Goal: Task Accomplishment & Management: Use online tool/utility

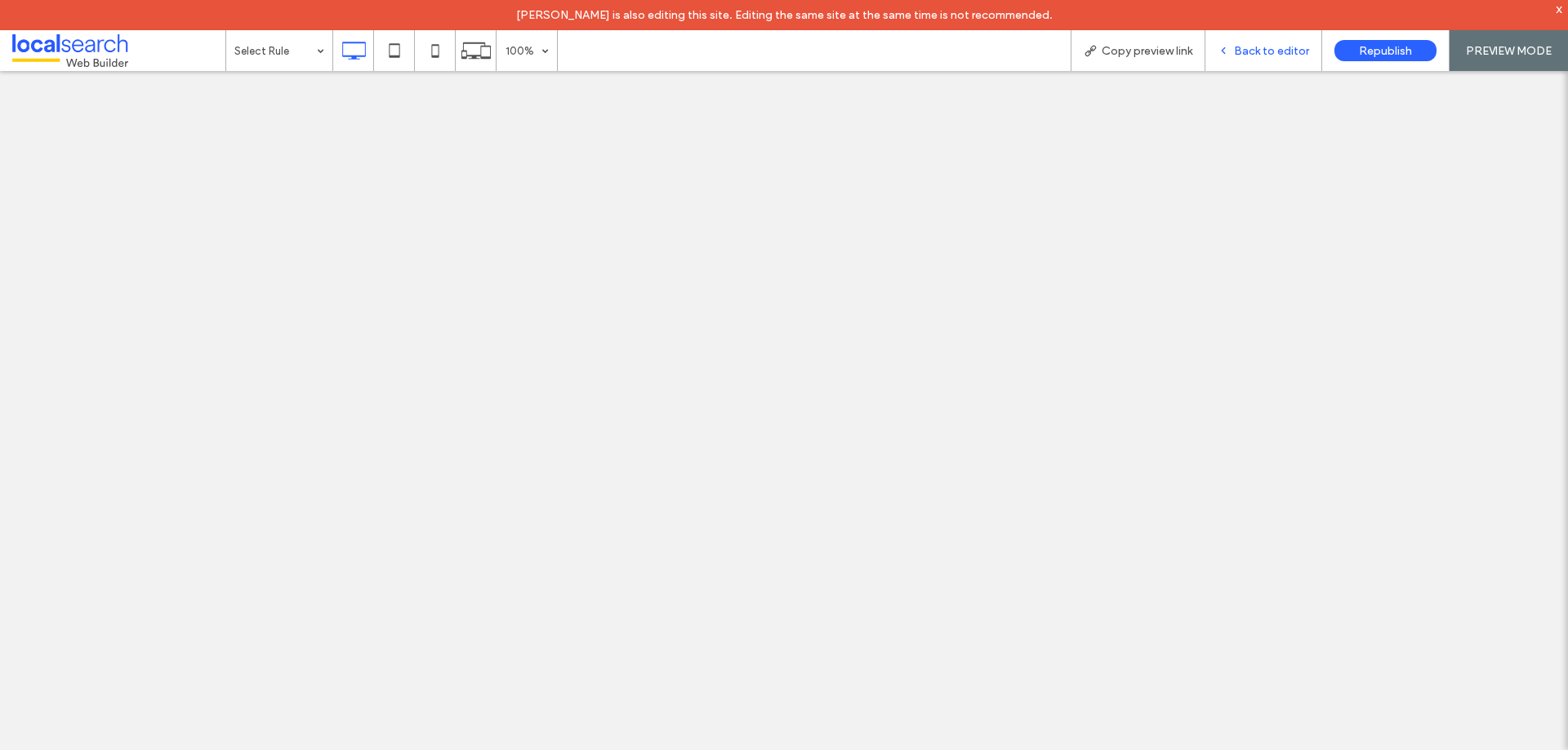
click at [1250, 47] on span "Back to editor" at bounding box center [1271, 51] width 75 height 14
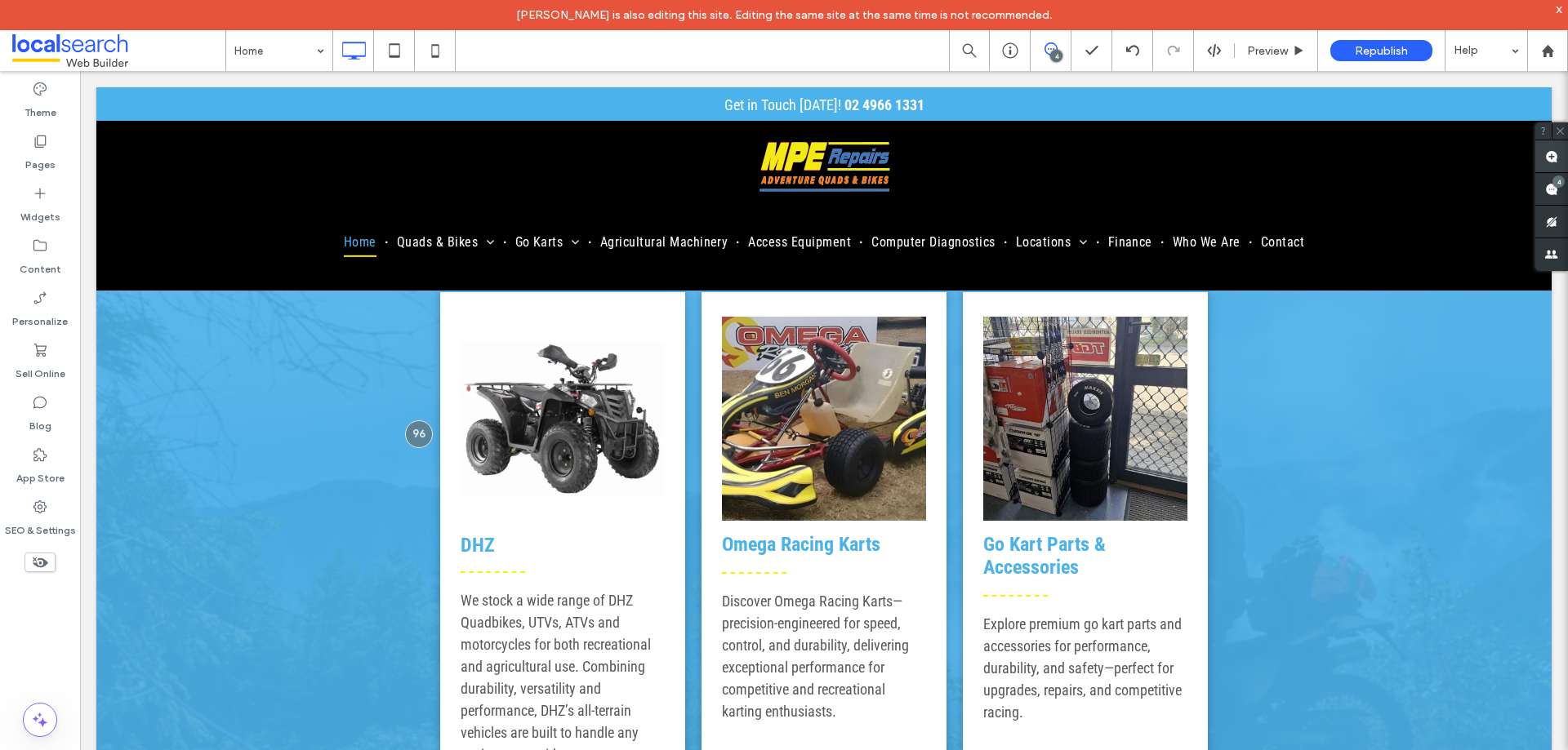
scroll to position [2899, 0]
click at [1550, 185] on use at bounding box center [1551, 189] width 13 height 13
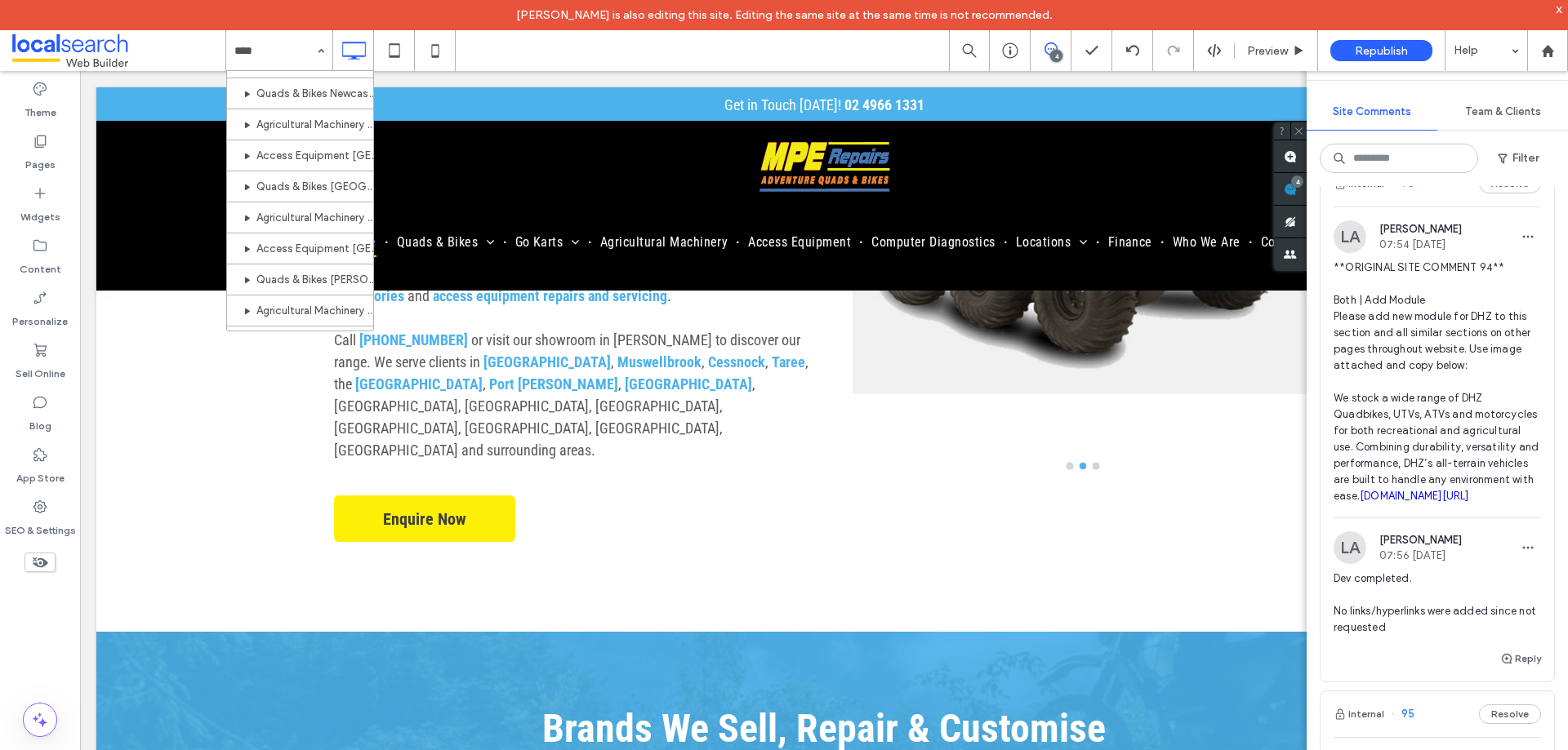
scroll to position [0, 0]
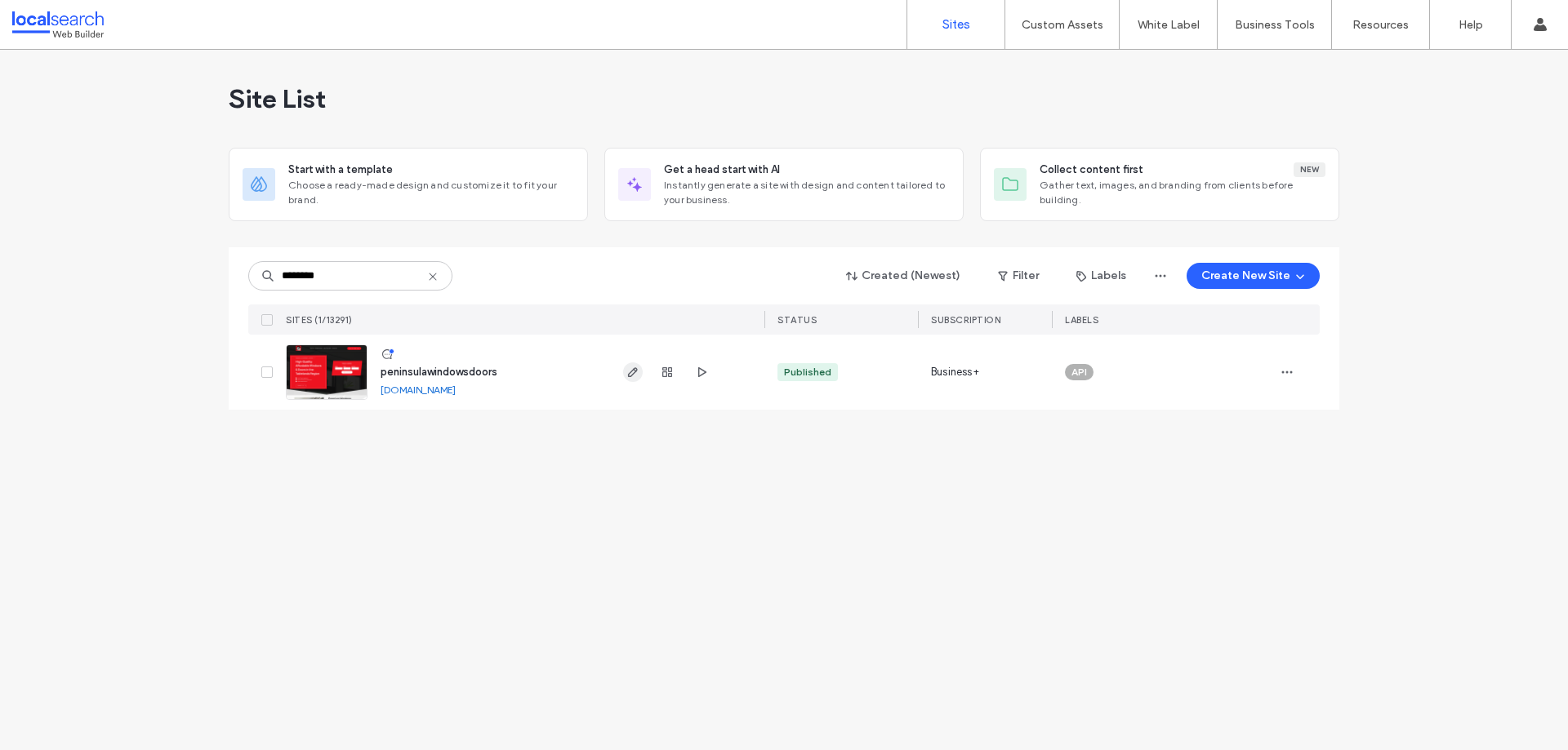
type input "********"
drag, startPoint x: 628, startPoint y: 372, endPoint x: 616, endPoint y: 403, distance: 33.4
click at [629, 371] on icon "button" at bounding box center [632, 372] width 13 height 13
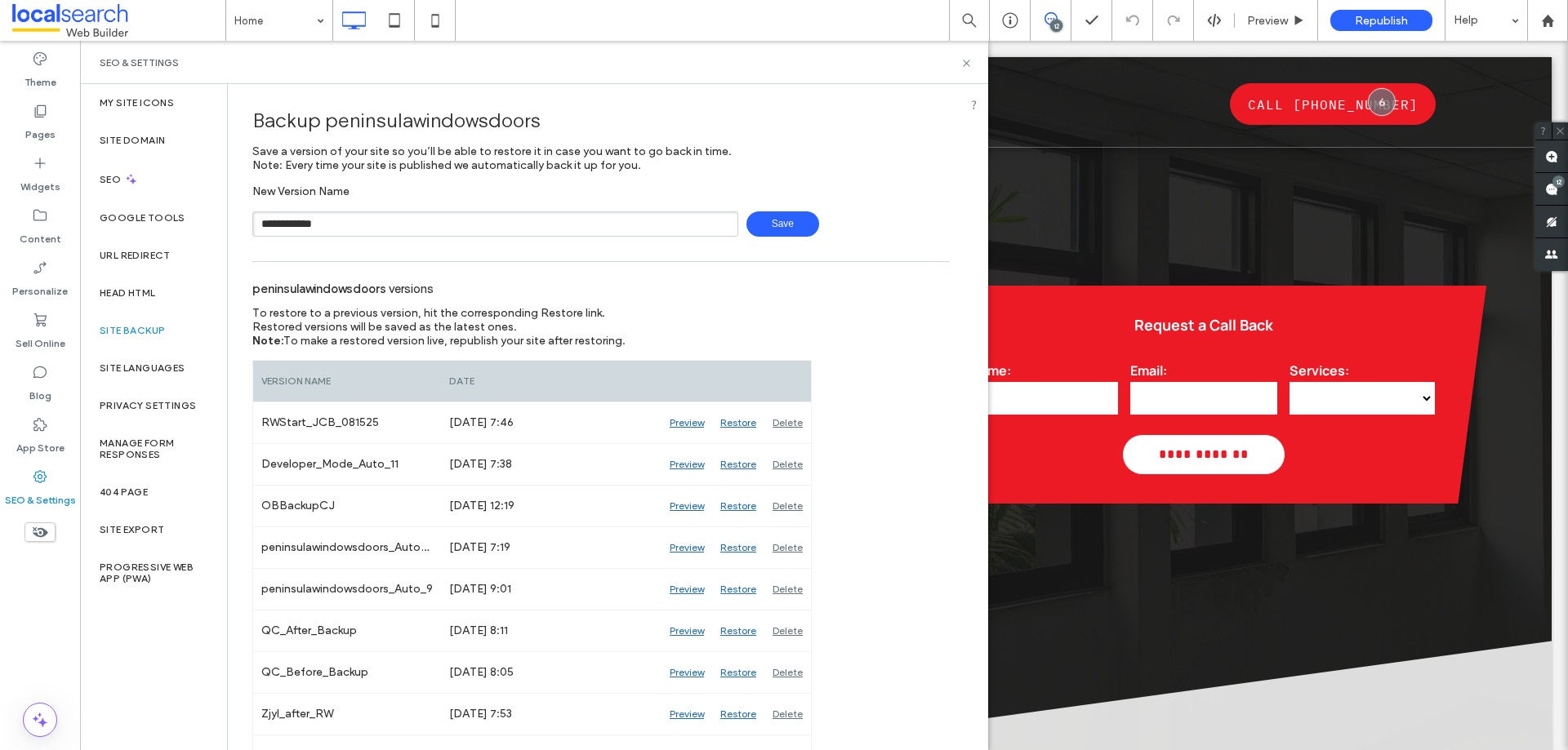
click at [757, 217] on span "Save" at bounding box center [782, 223] width 73 height 25
click at [970, 64] on icon at bounding box center [966, 63] width 12 height 12
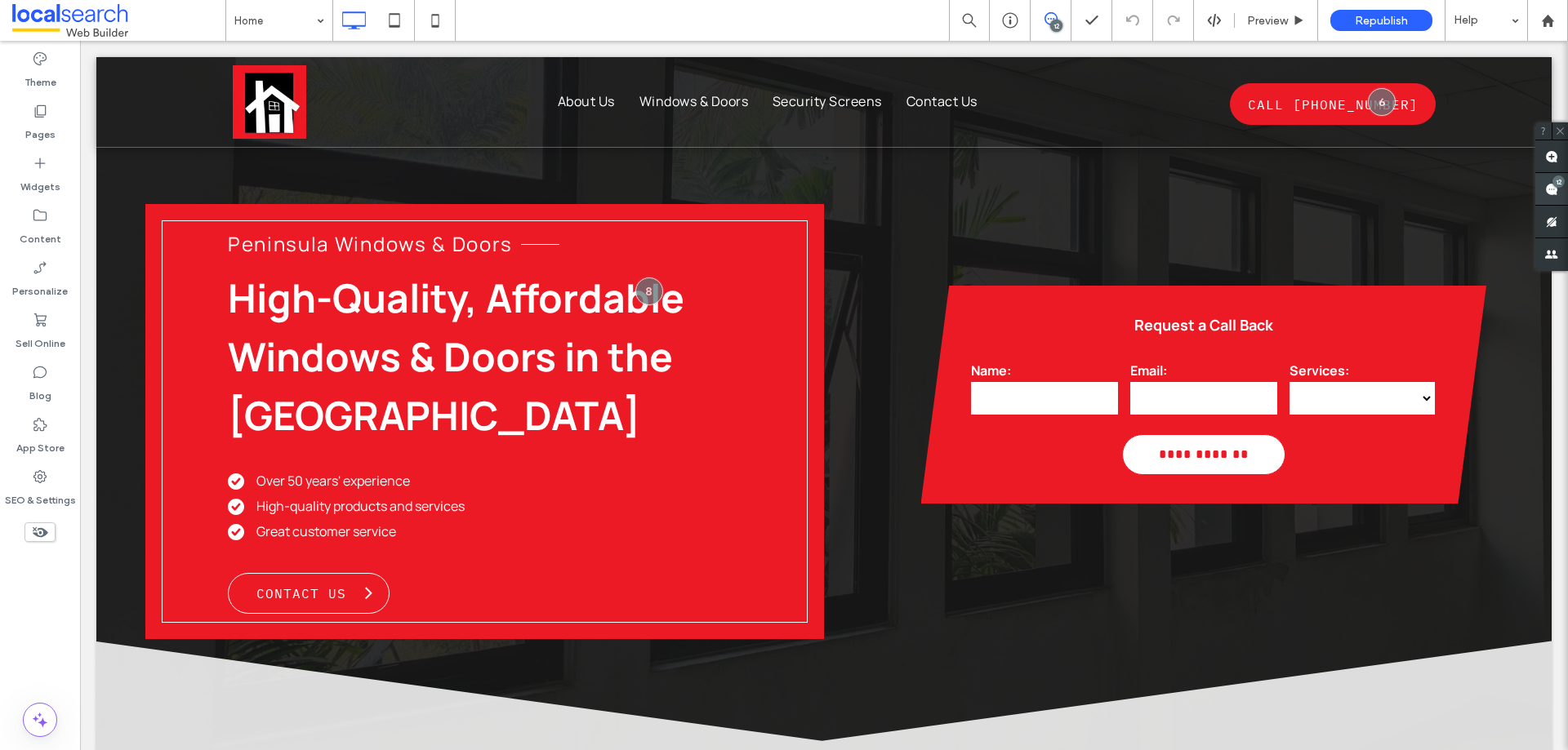
click at [1554, 179] on div "12" at bounding box center [1558, 182] width 12 height 12
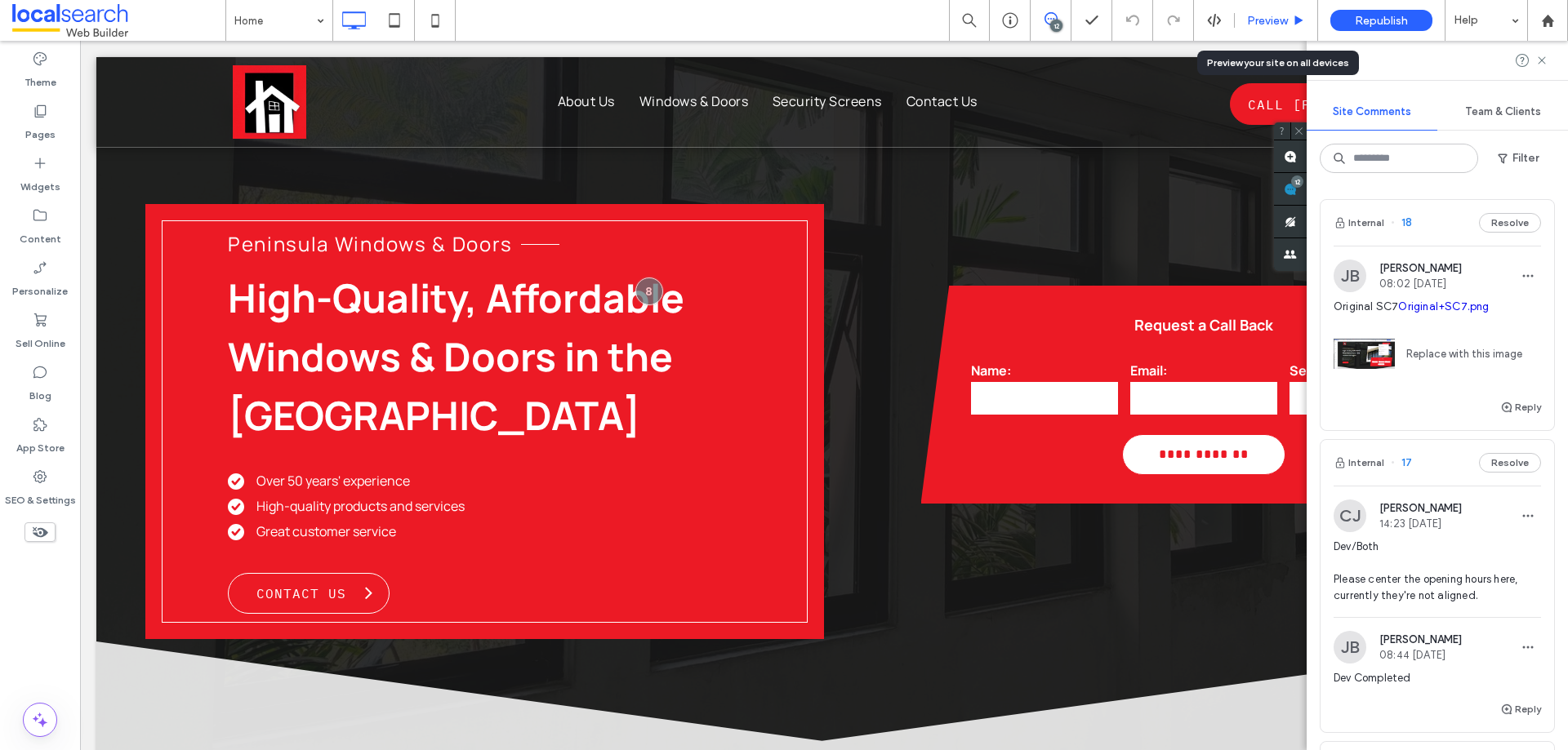
click at [1256, 20] on span "Preview" at bounding box center [1267, 21] width 41 height 14
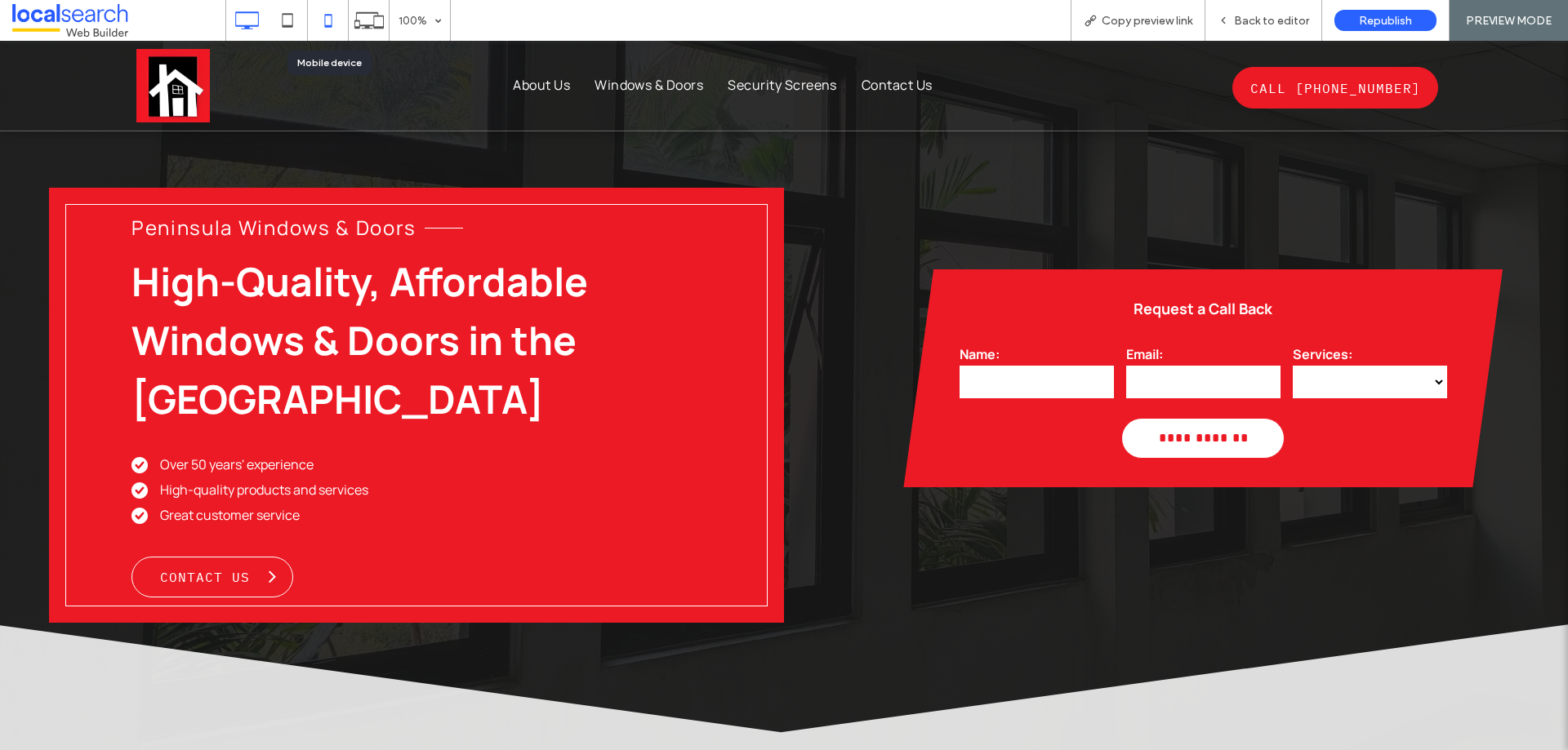
click at [342, 22] on icon at bounding box center [328, 20] width 33 height 33
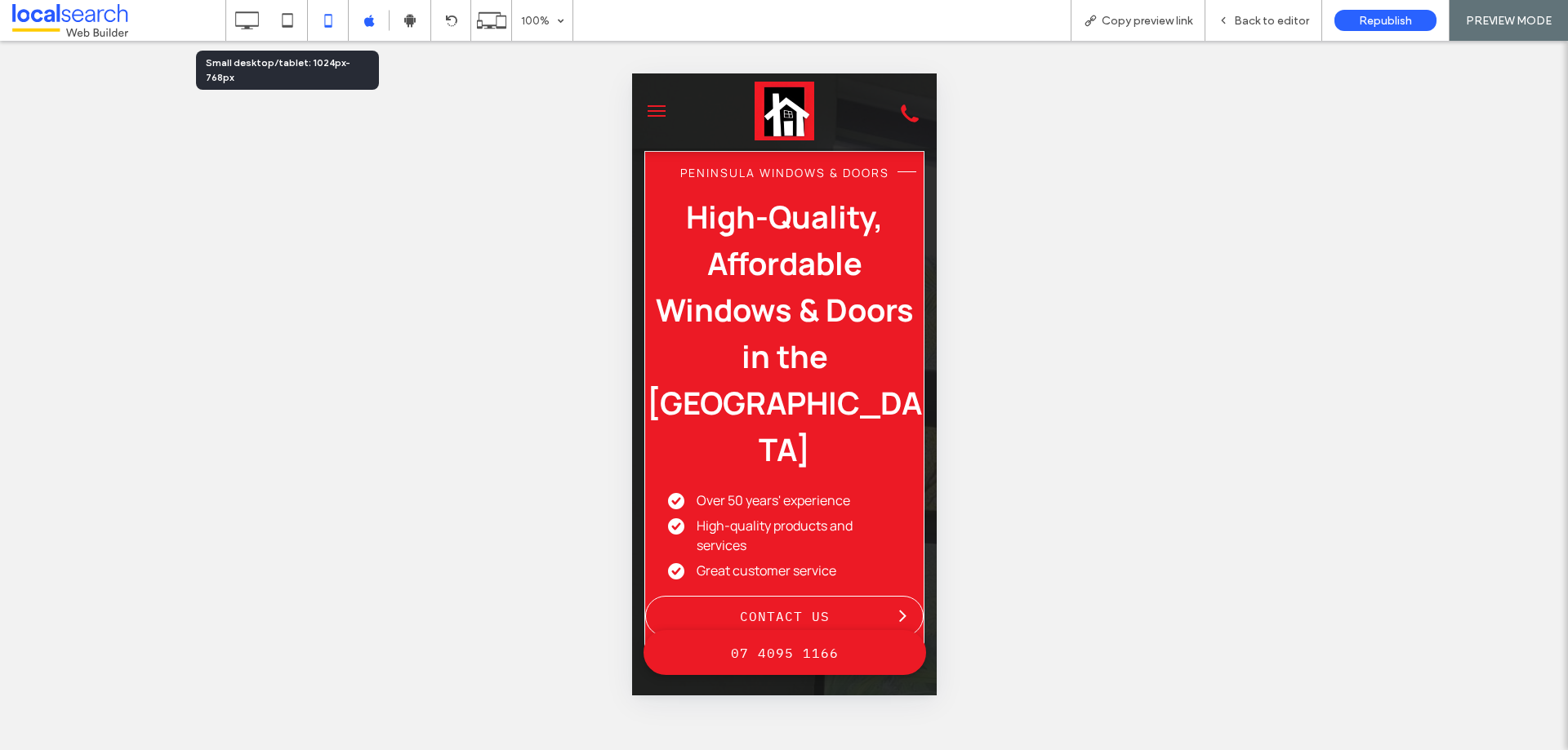
click at [225, 9] on div at bounding box center [368, 20] width 287 height 41
click at [237, 17] on icon at bounding box center [246, 20] width 33 height 33
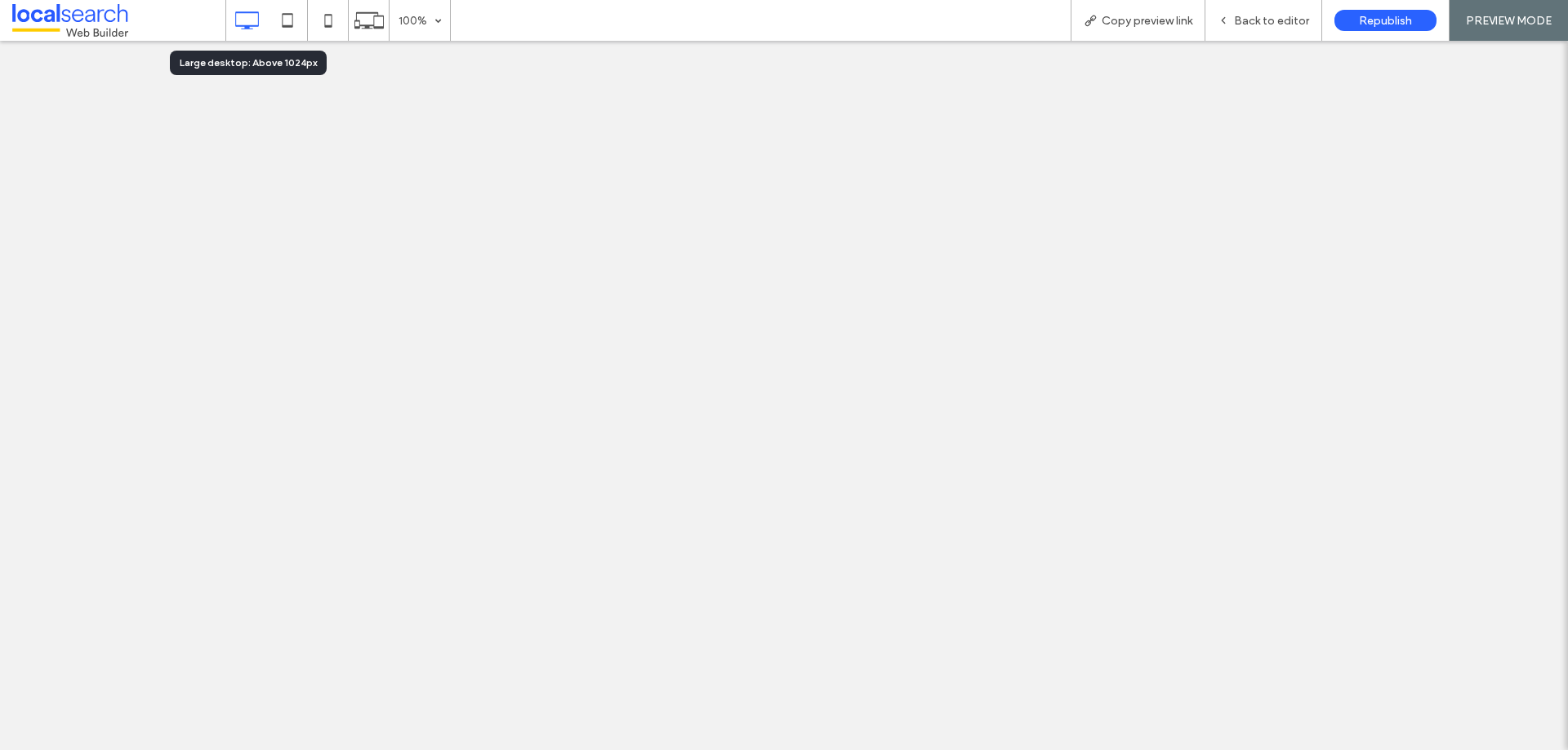
drag, startPoint x: 237, startPoint y: 17, endPoint x: 238, endPoint y: 31, distance: 14.0
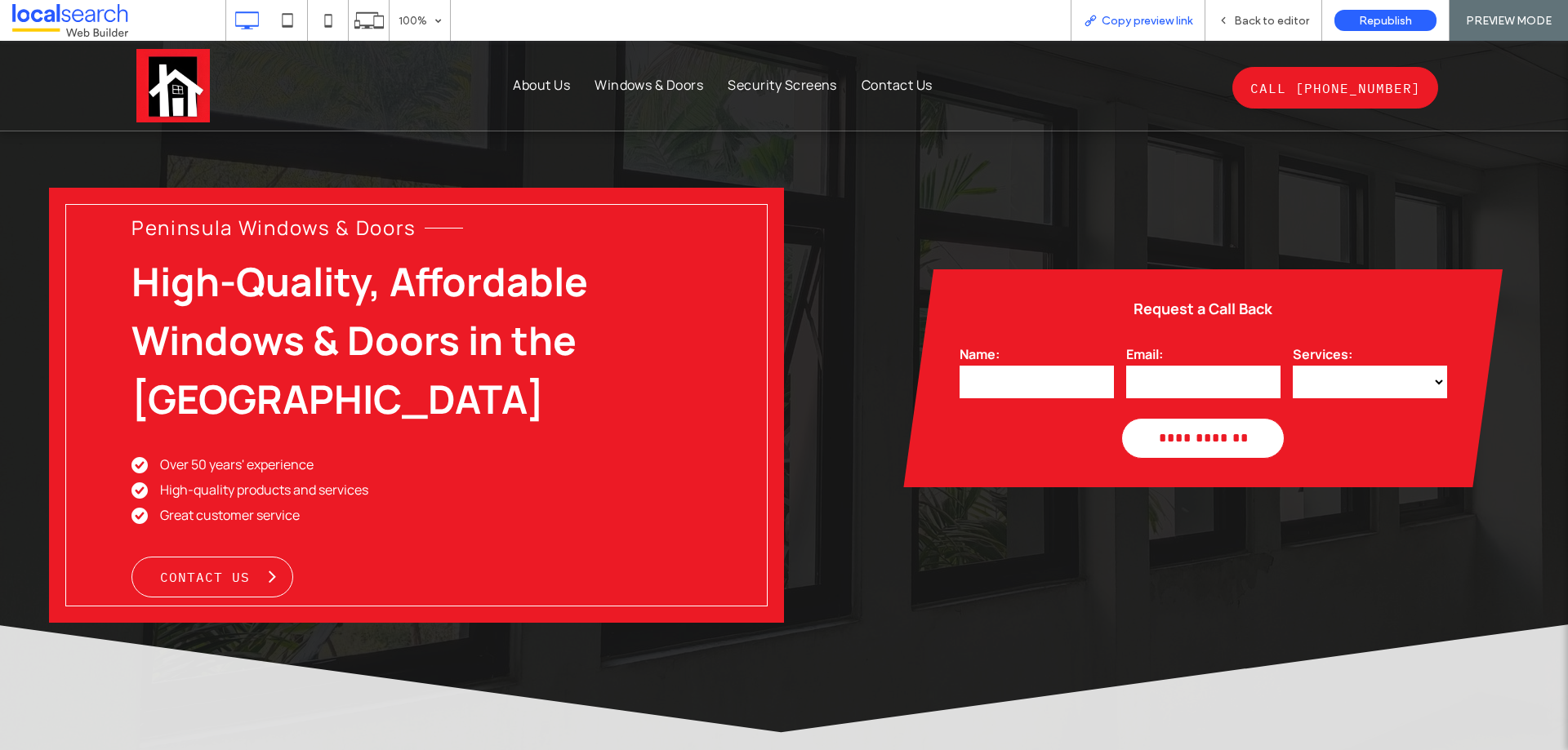
click at [1145, 20] on span "Copy preview link" at bounding box center [1146, 21] width 91 height 14
click at [1264, 18] on span "Back to editor" at bounding box center [1271, 21] width 75 height 14
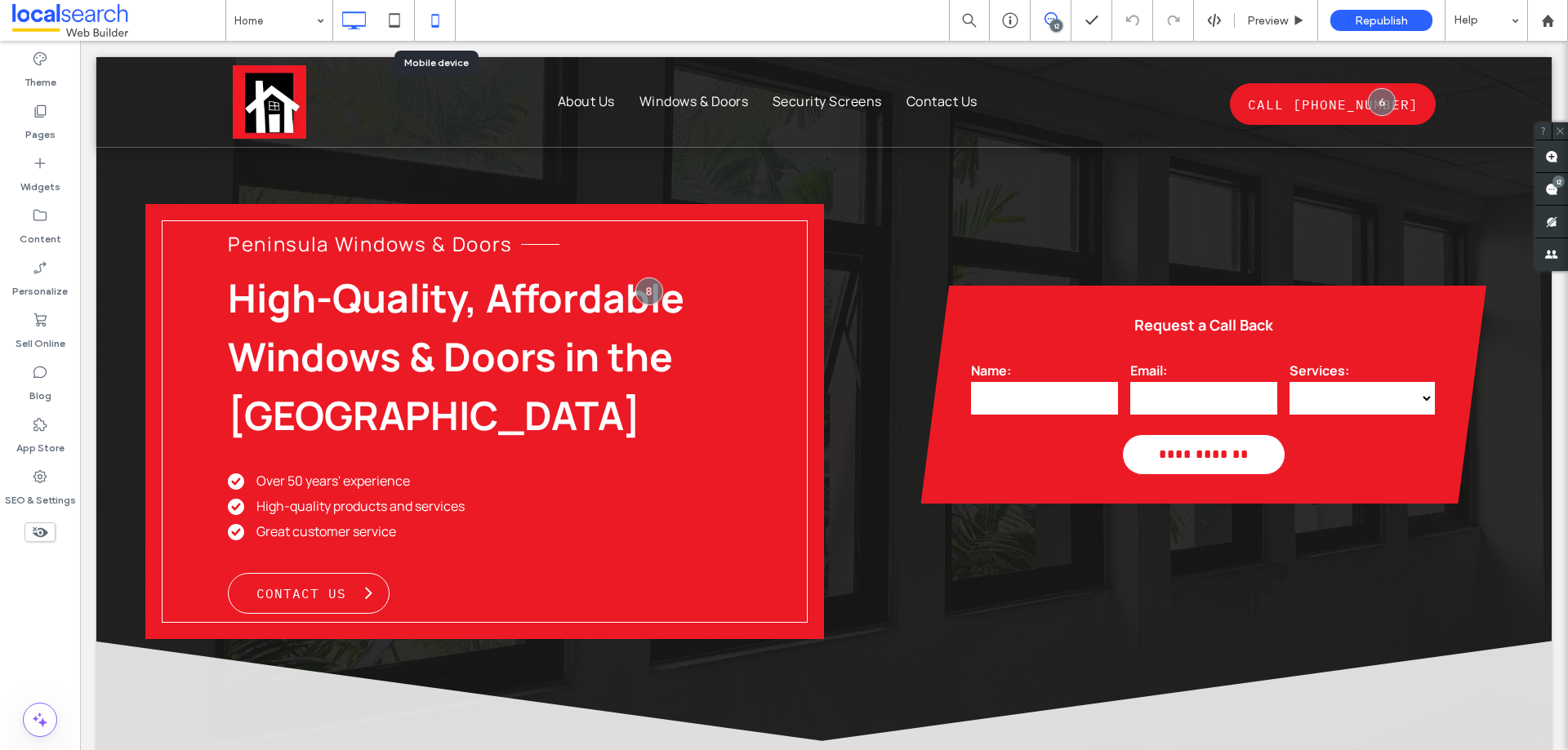
click at [436, 20] on icon at bounding box center [435, 20] width 33 height 33
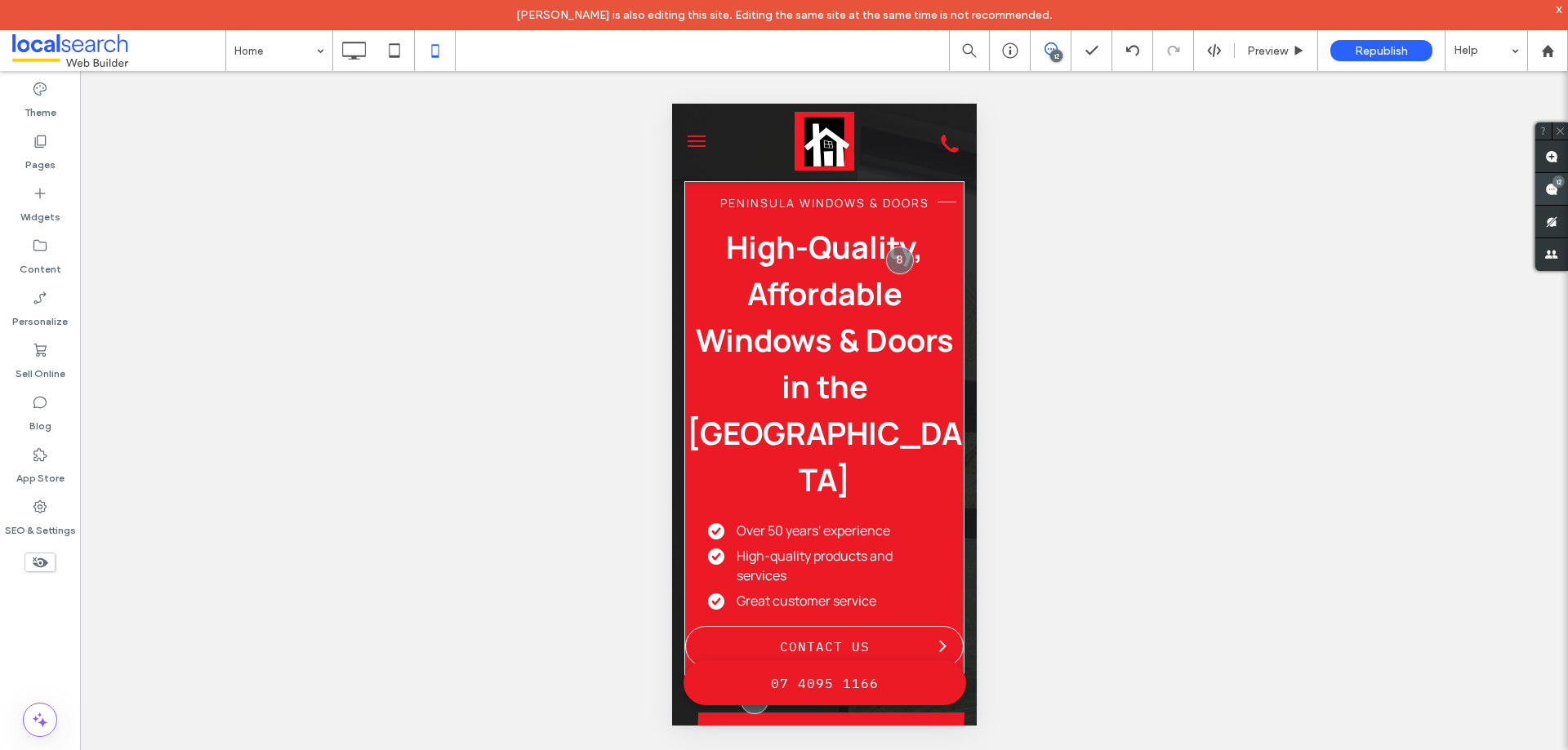
click at [1549, 198] on span at bounding box center [1551, 189] width 33 height 32
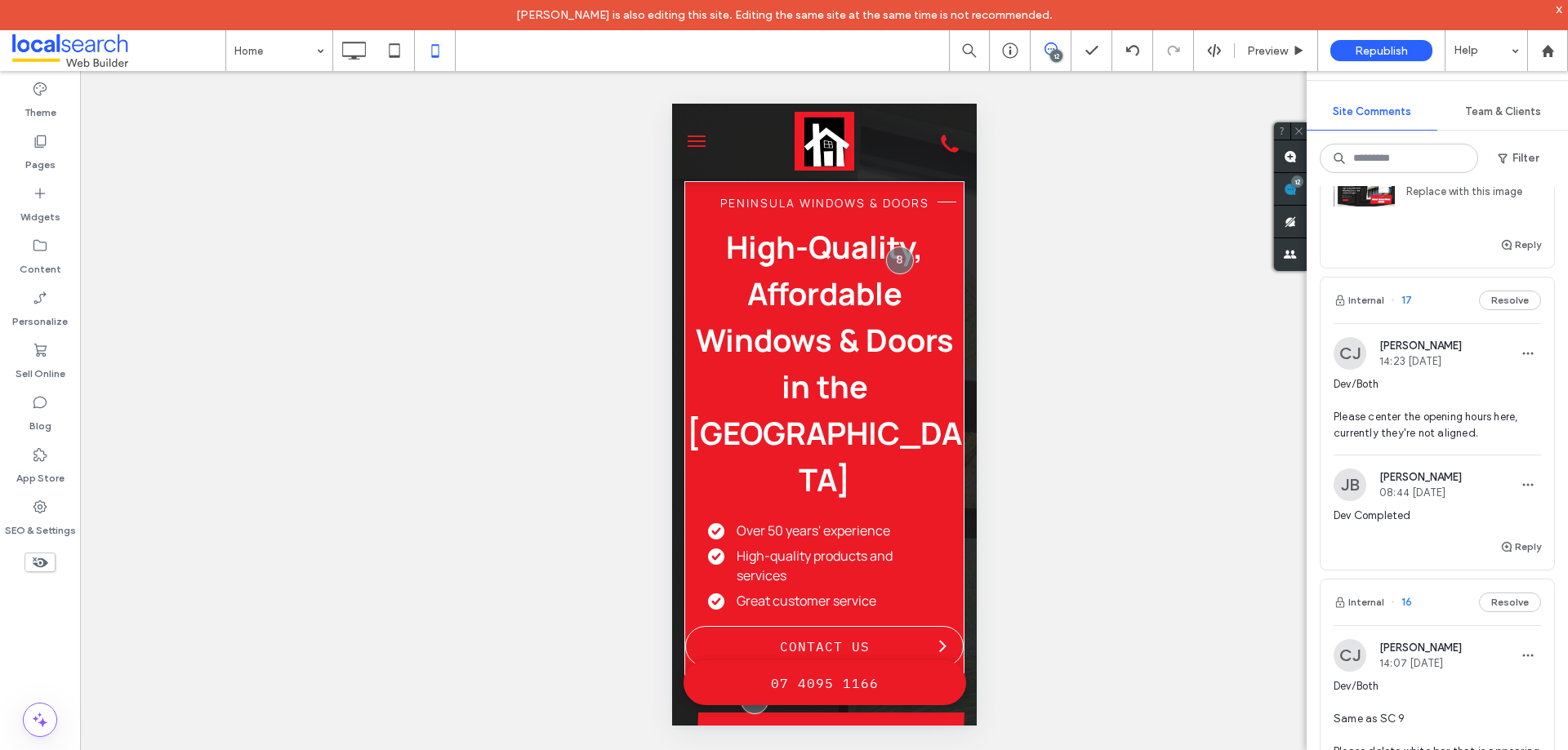
scroll to position [163, 0]
click at [1433, 441] on span "Dev/Both Please center the opening hours here, currently they're not aligned." at bounding box center [1436, 408] width 207 height 65
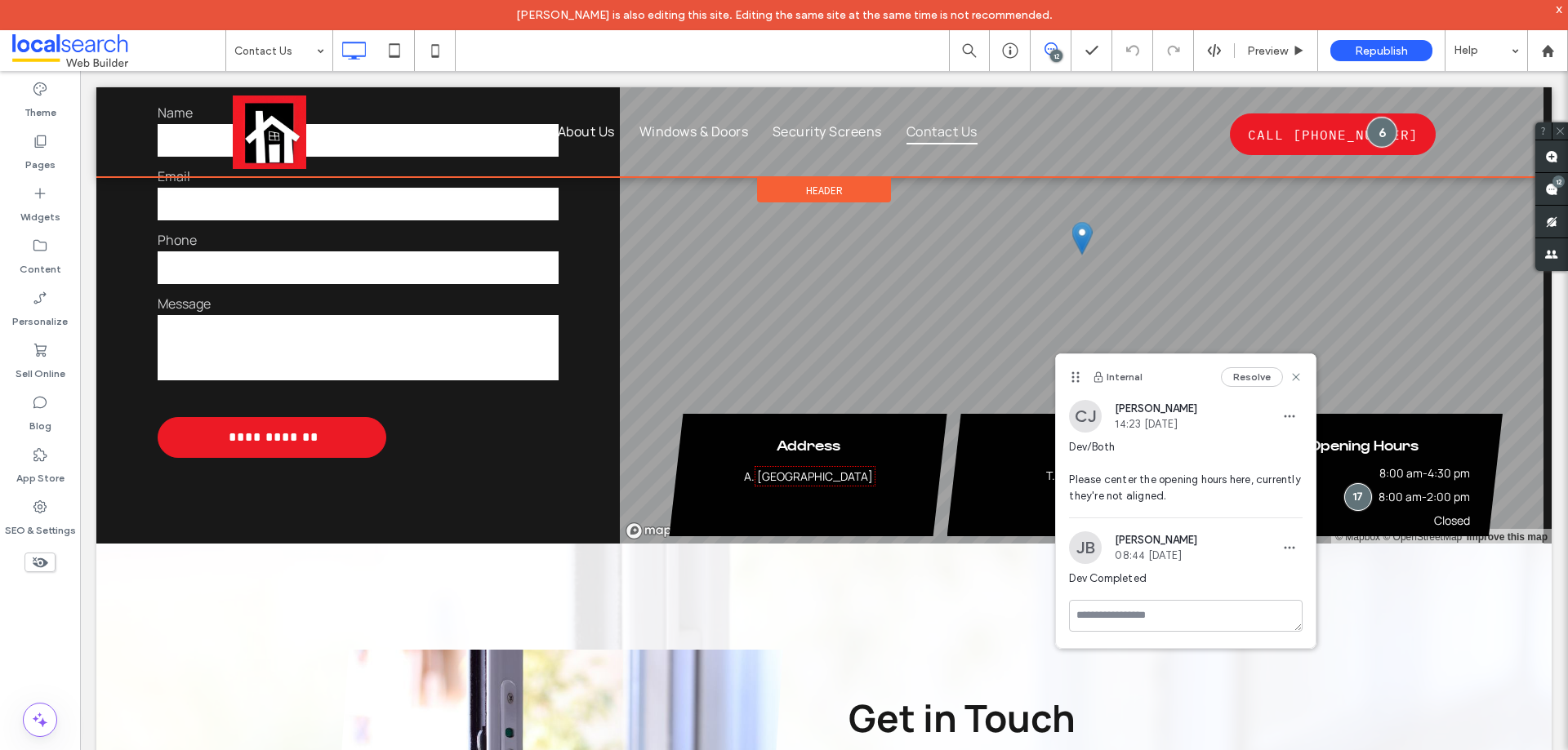
click at [1367, 132] on div at bounding box center [1381, 133] width 30 height 30
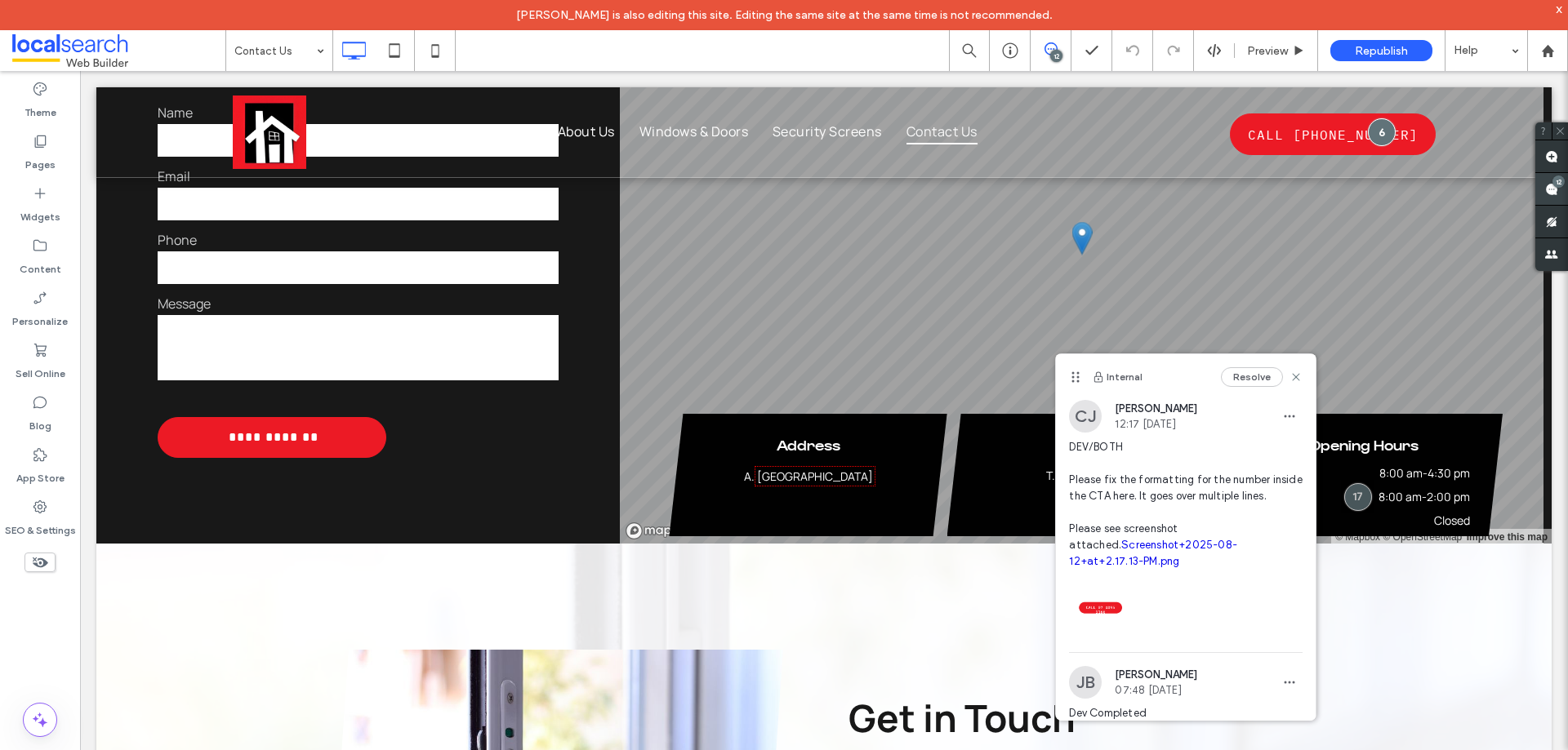
click at [1550, 188] on use at bounding box center [1551, 189] width 13 height 13
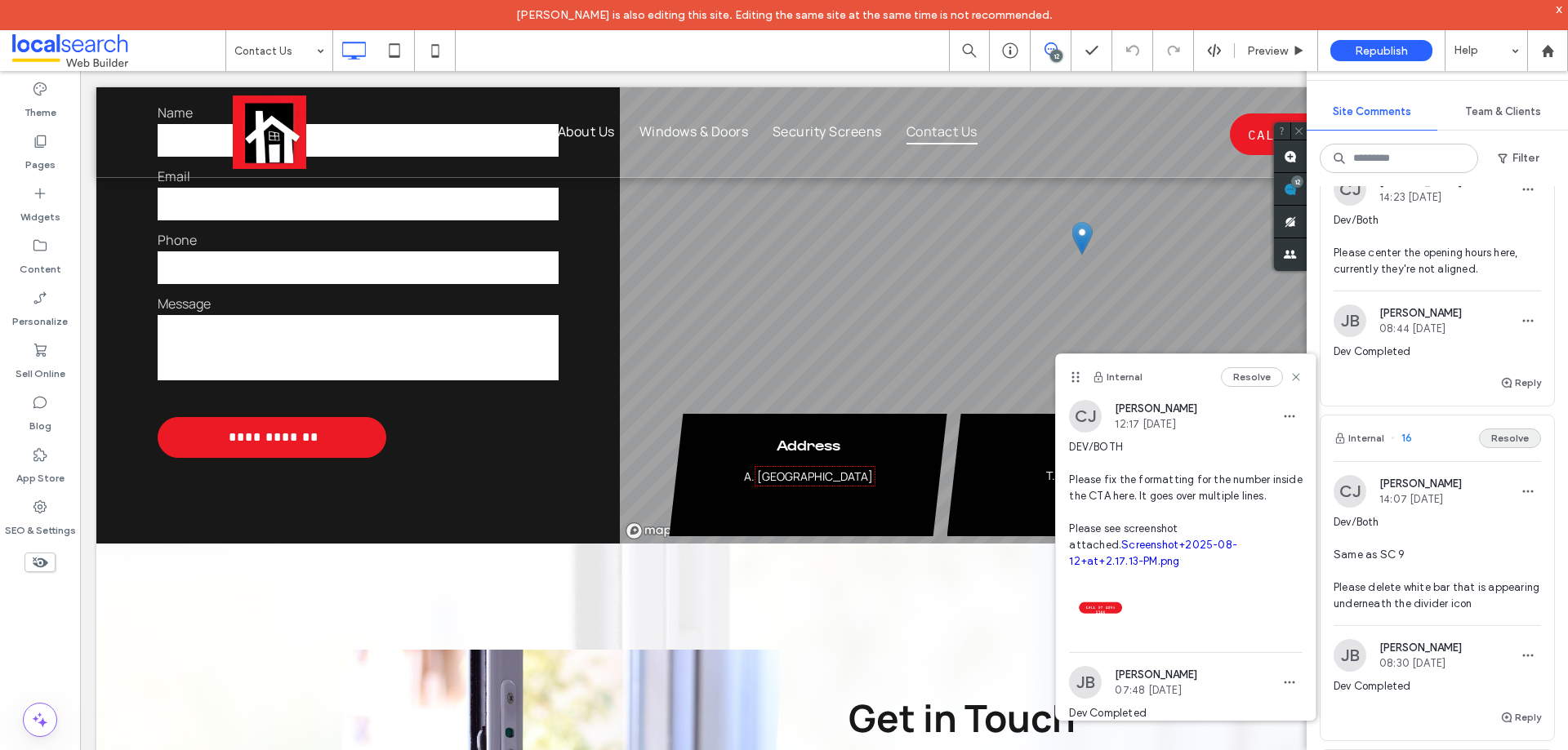
scroll to position [490, 0]
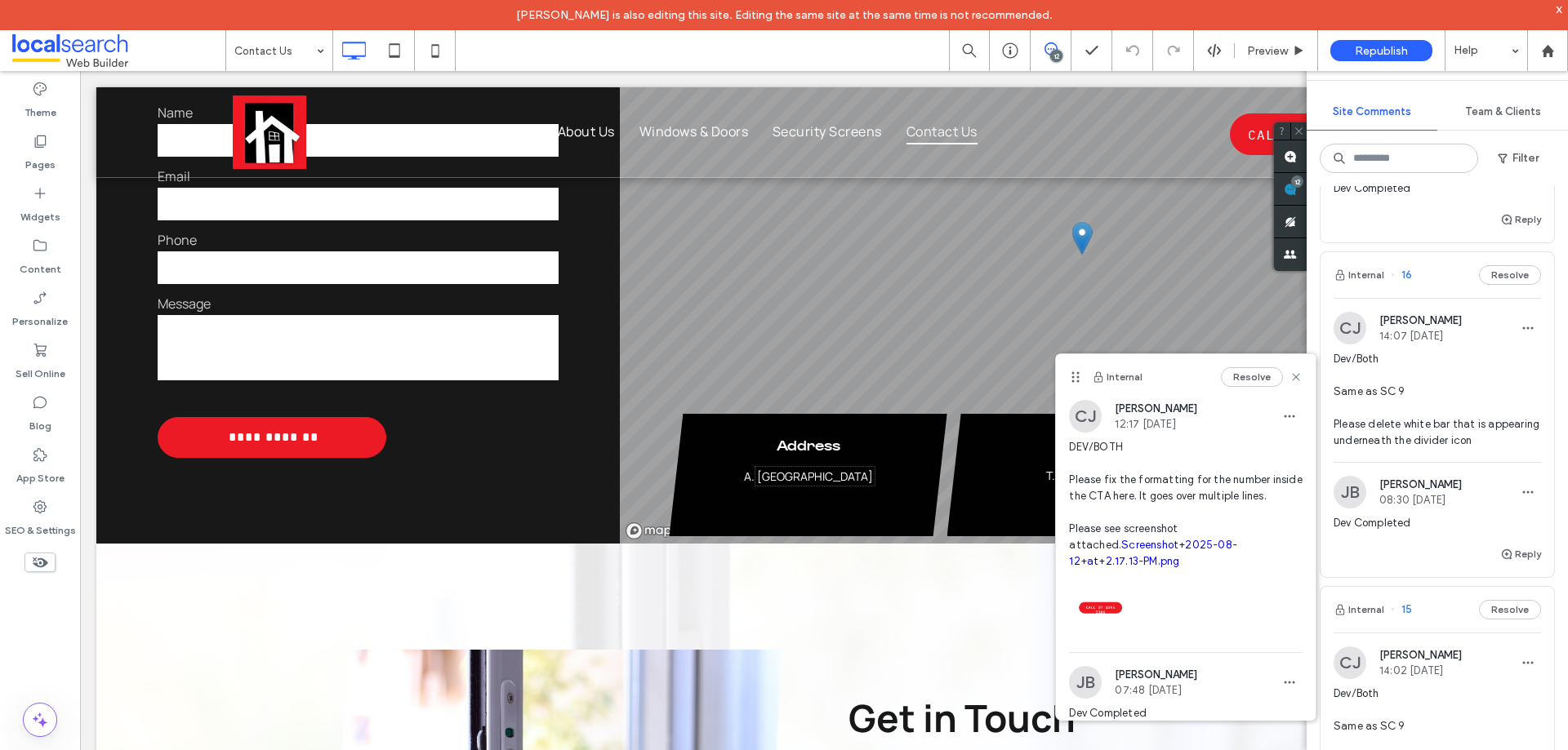
click at [1431, 449] on span "Dev/Both Same as SC 9 Please delete white bar that is appearing underneath the …" at bounding box center [1436, 400] width 207 height 98
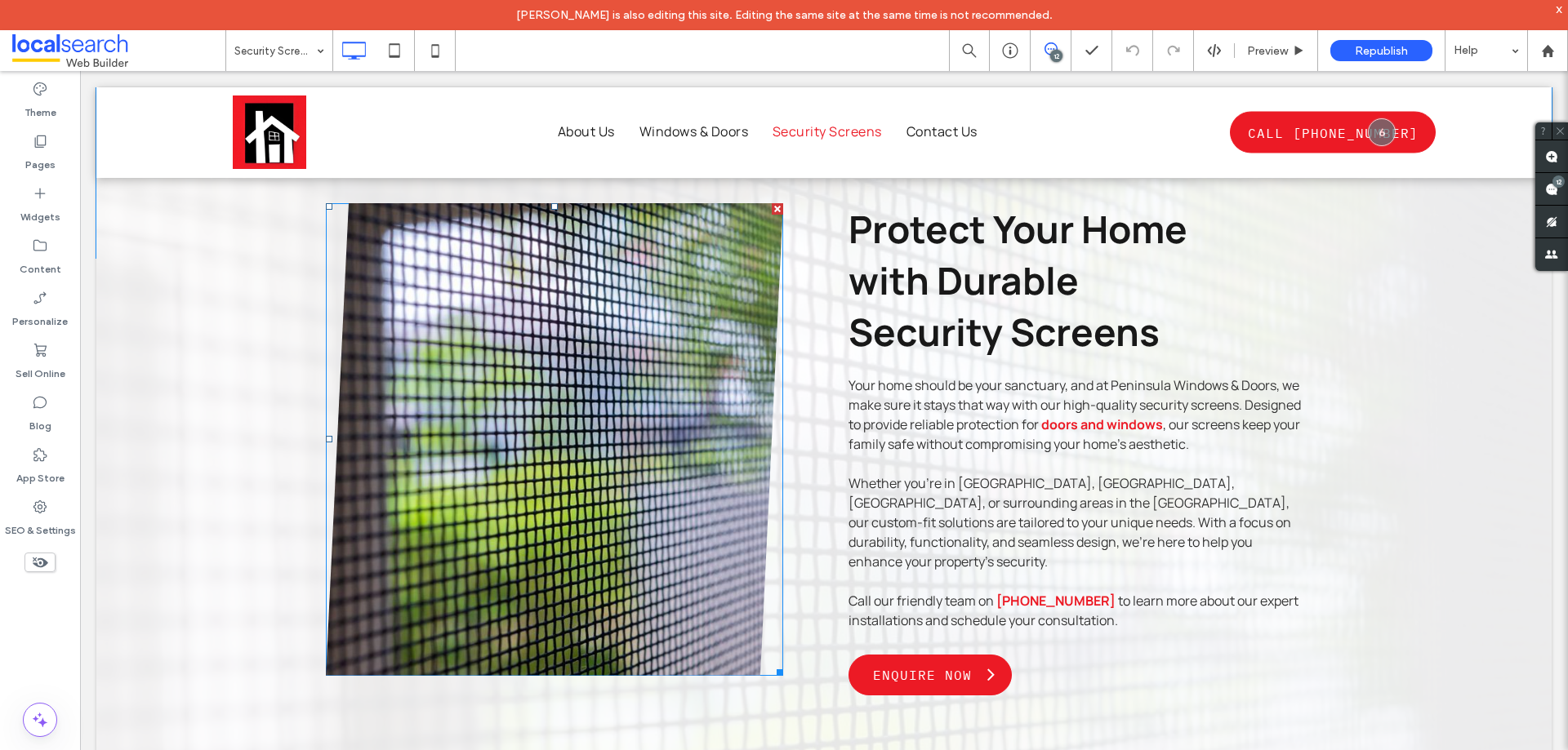
scroll to position [256, 0]
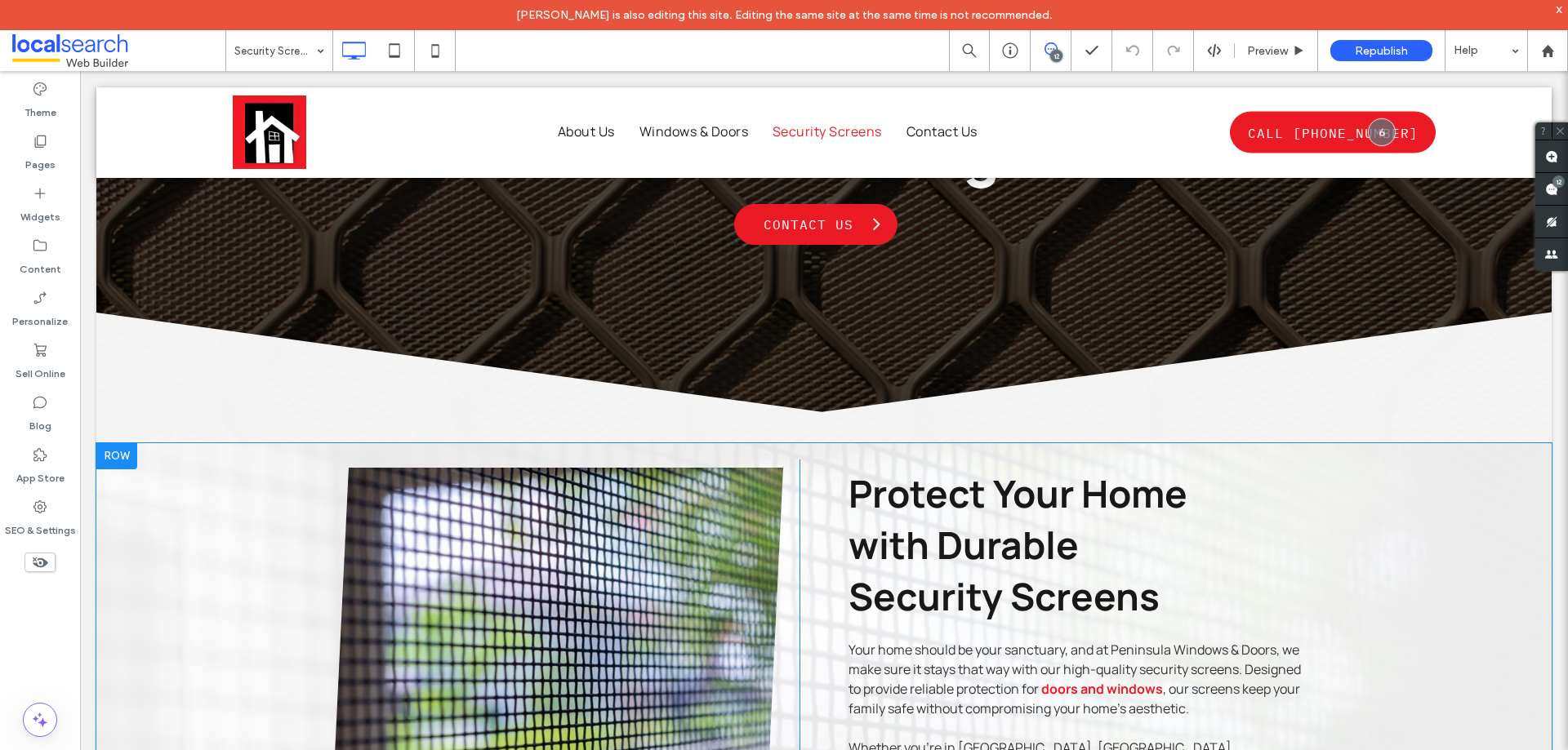
click at [113, 456] on div at bounding box center [116, 456] width 41 height 26
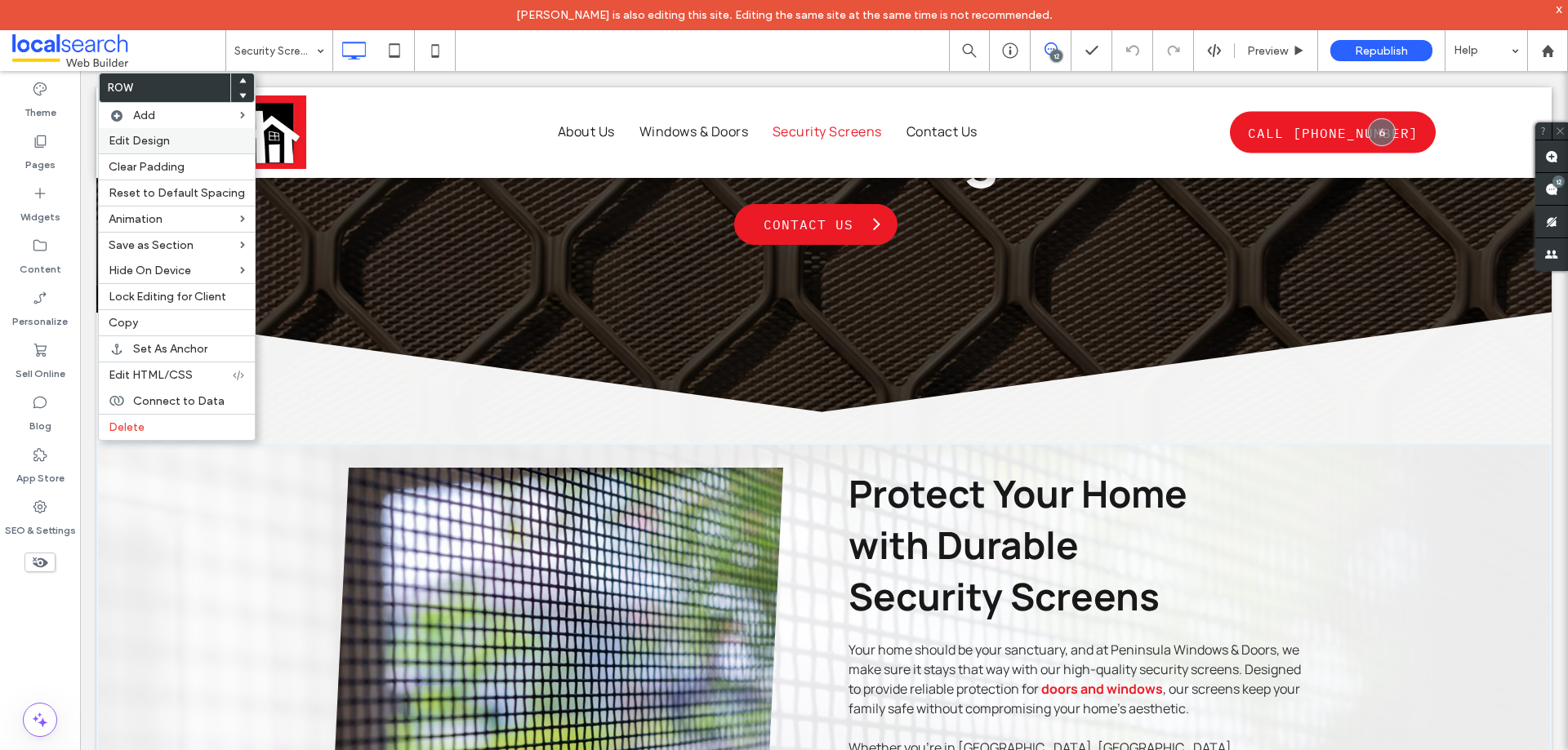
click at [157, 140] on span "Edit Design" at bounding box center [139, 141] width 61 height 14
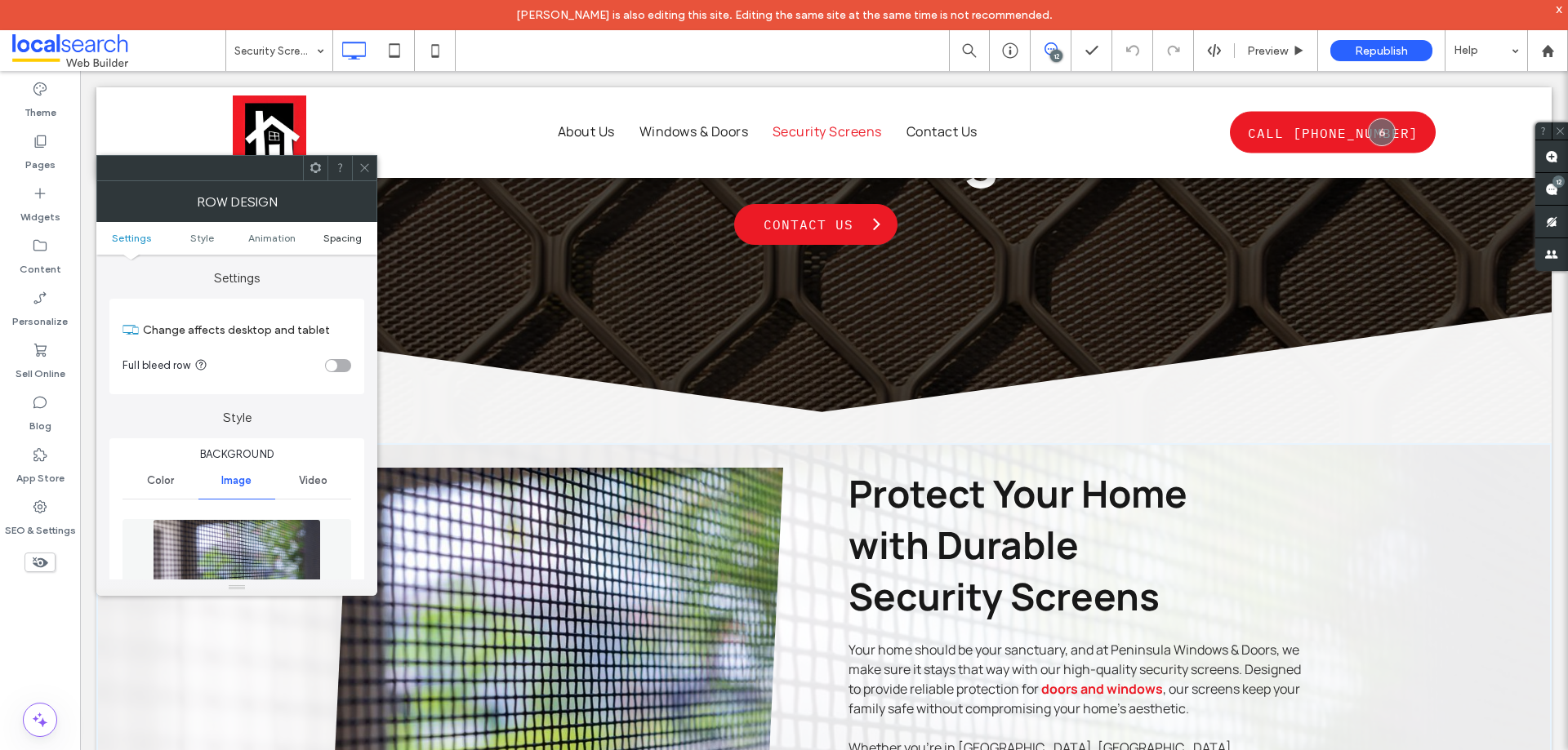
click at [354, 241] on span "Spacing" at bounding box center [342, 238] width 38 height 12
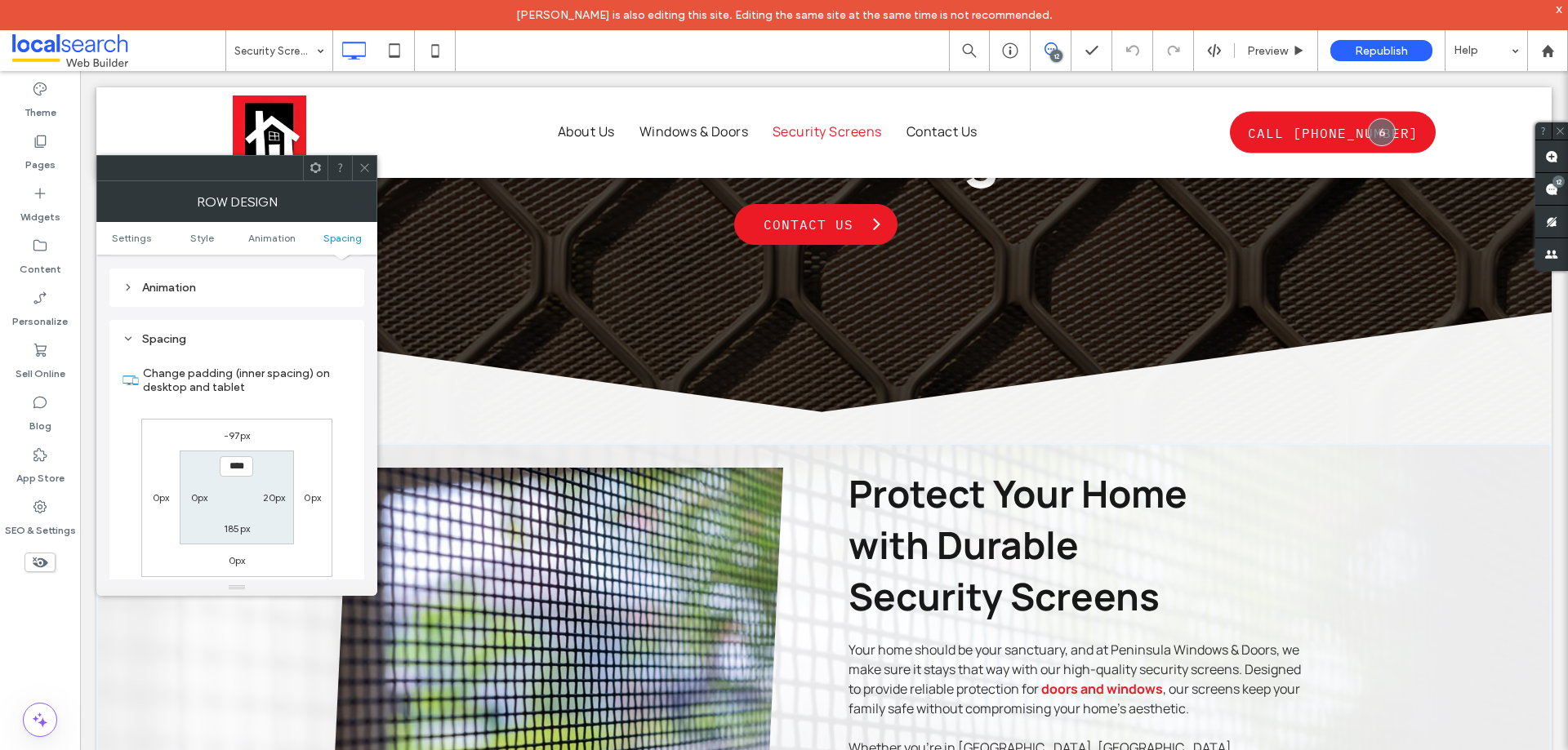
scroll to position [1062, 0]
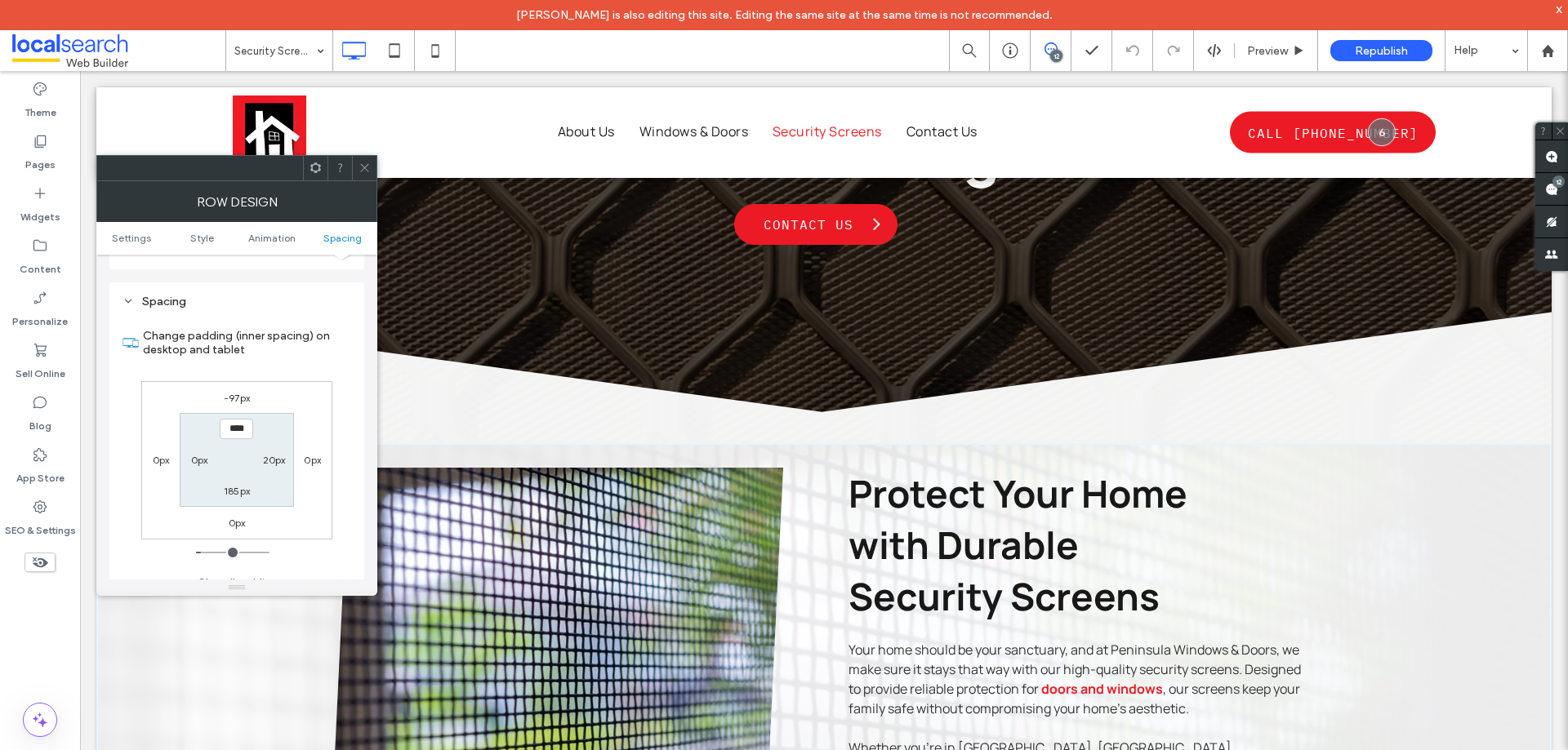
click at [373, 171] on div at bounding box center [364, 168] width 24 height 24
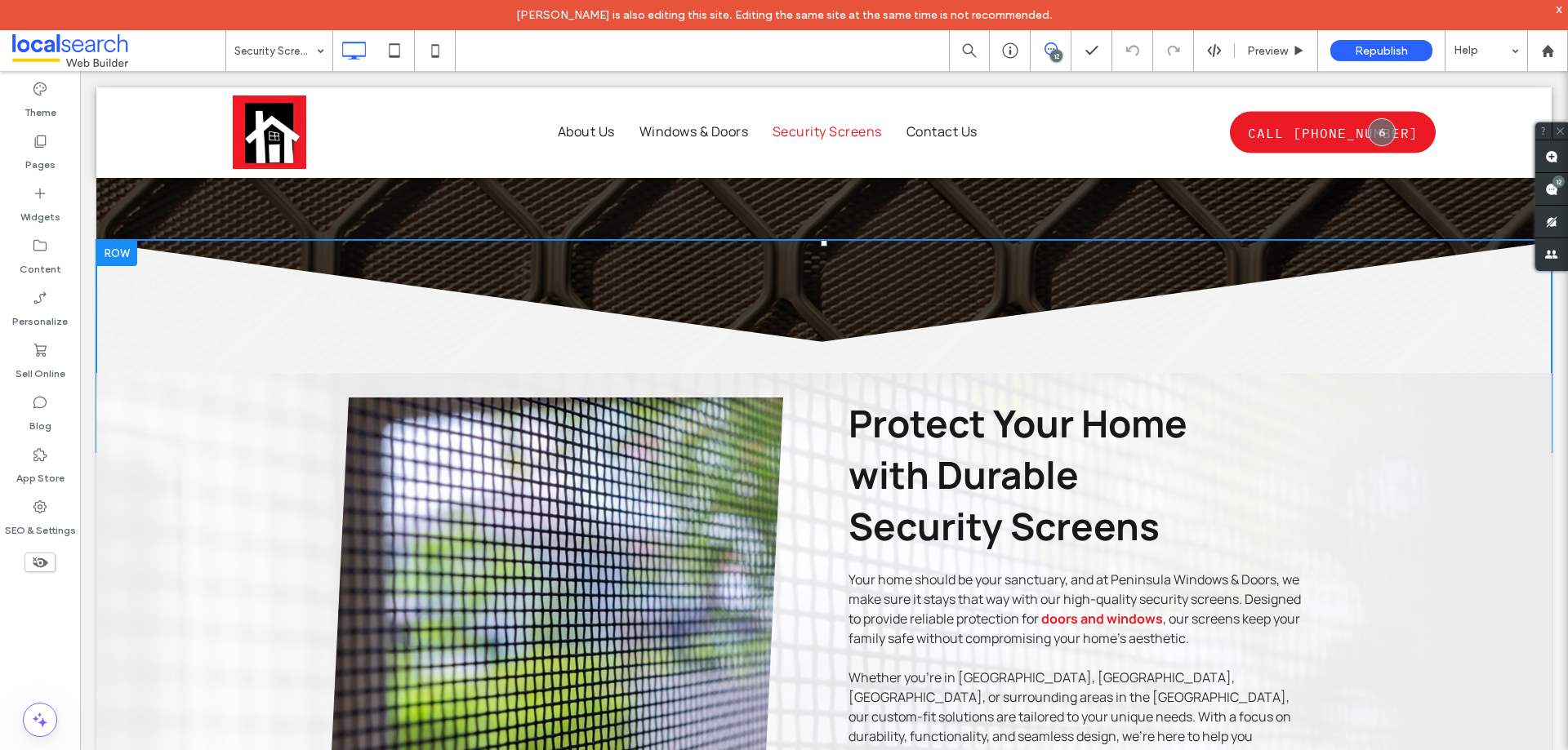
scroll to position [327, 0]
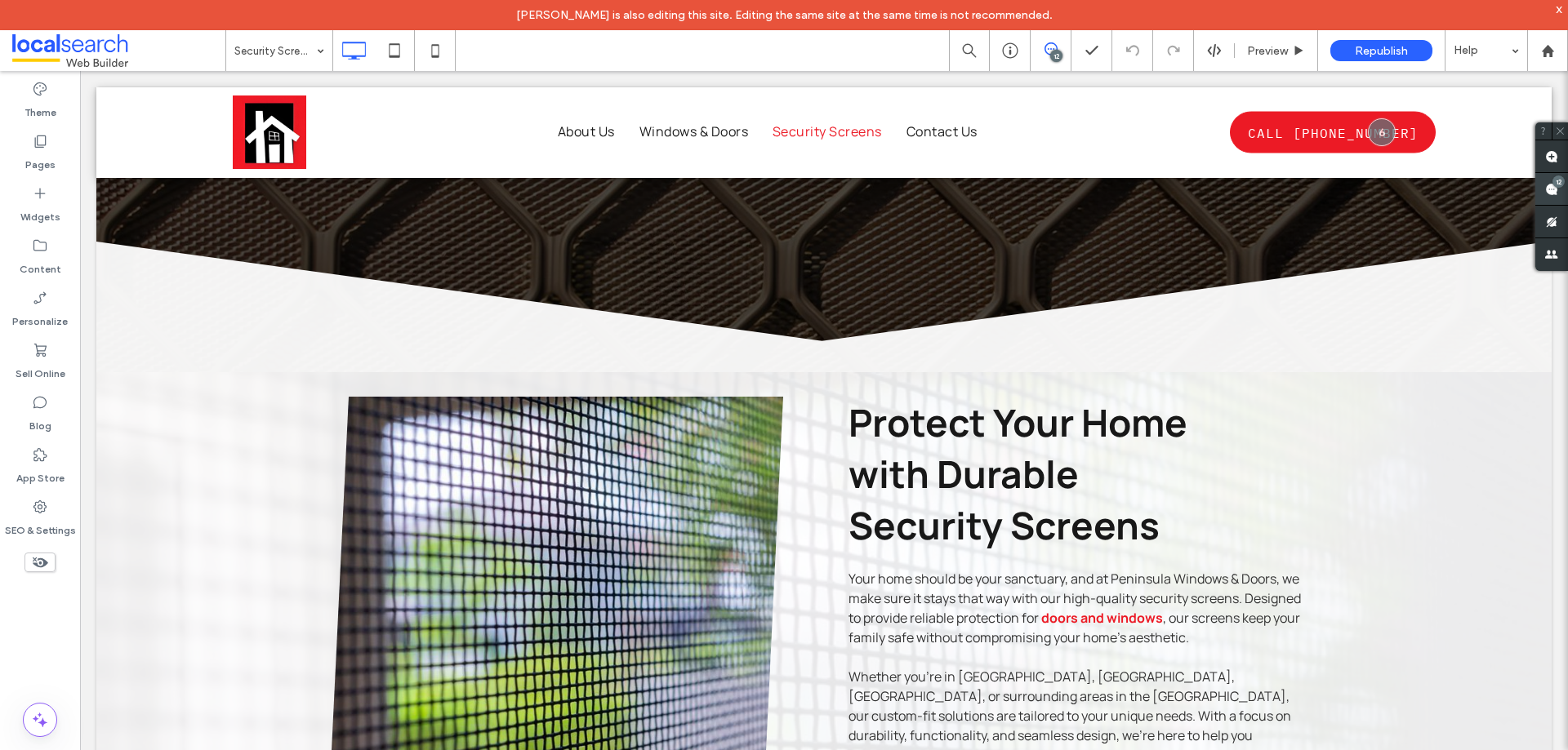
click at [1558, 186] on div "12" at bounding box center [1558, 182] width 12 height 12
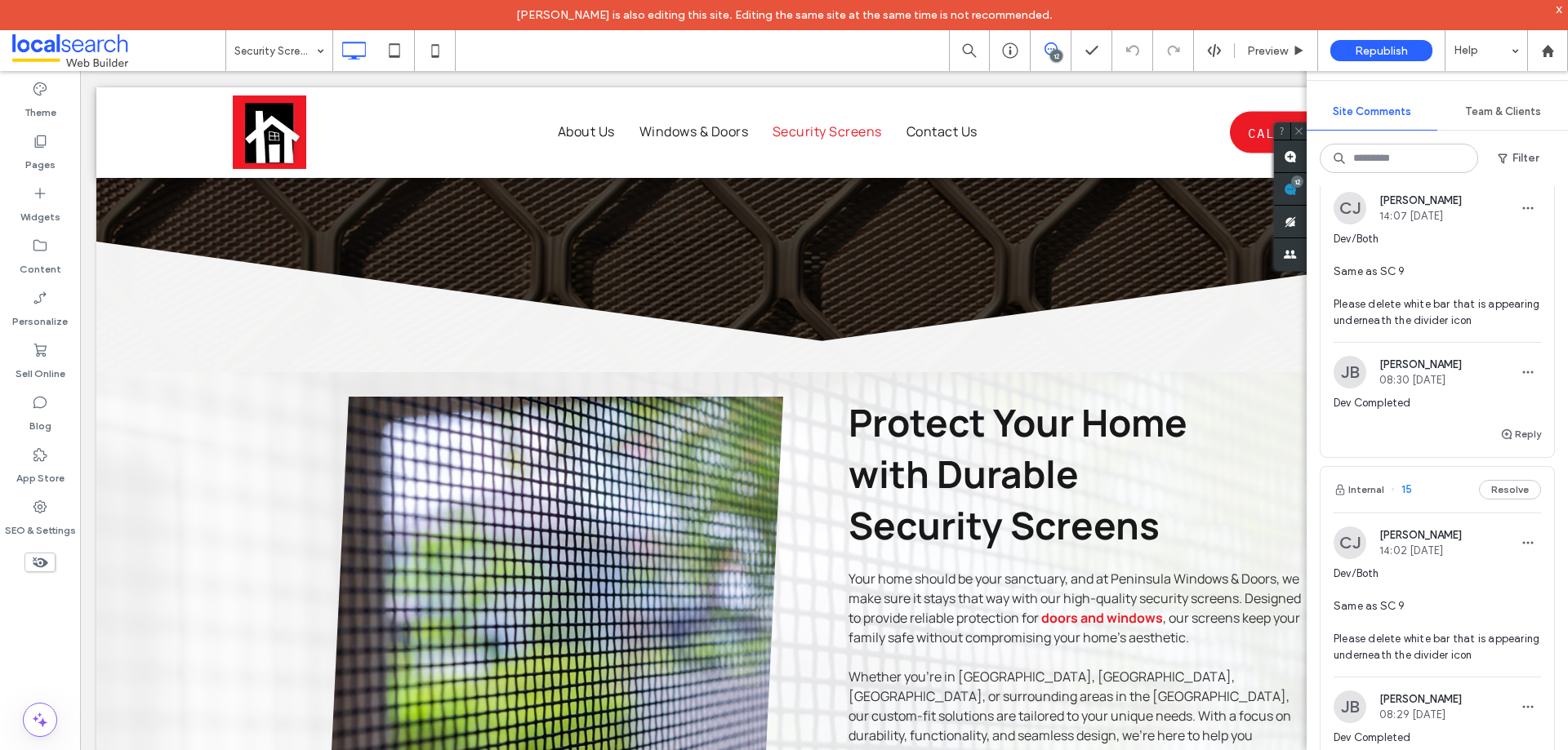
scroll to position [735, 0]
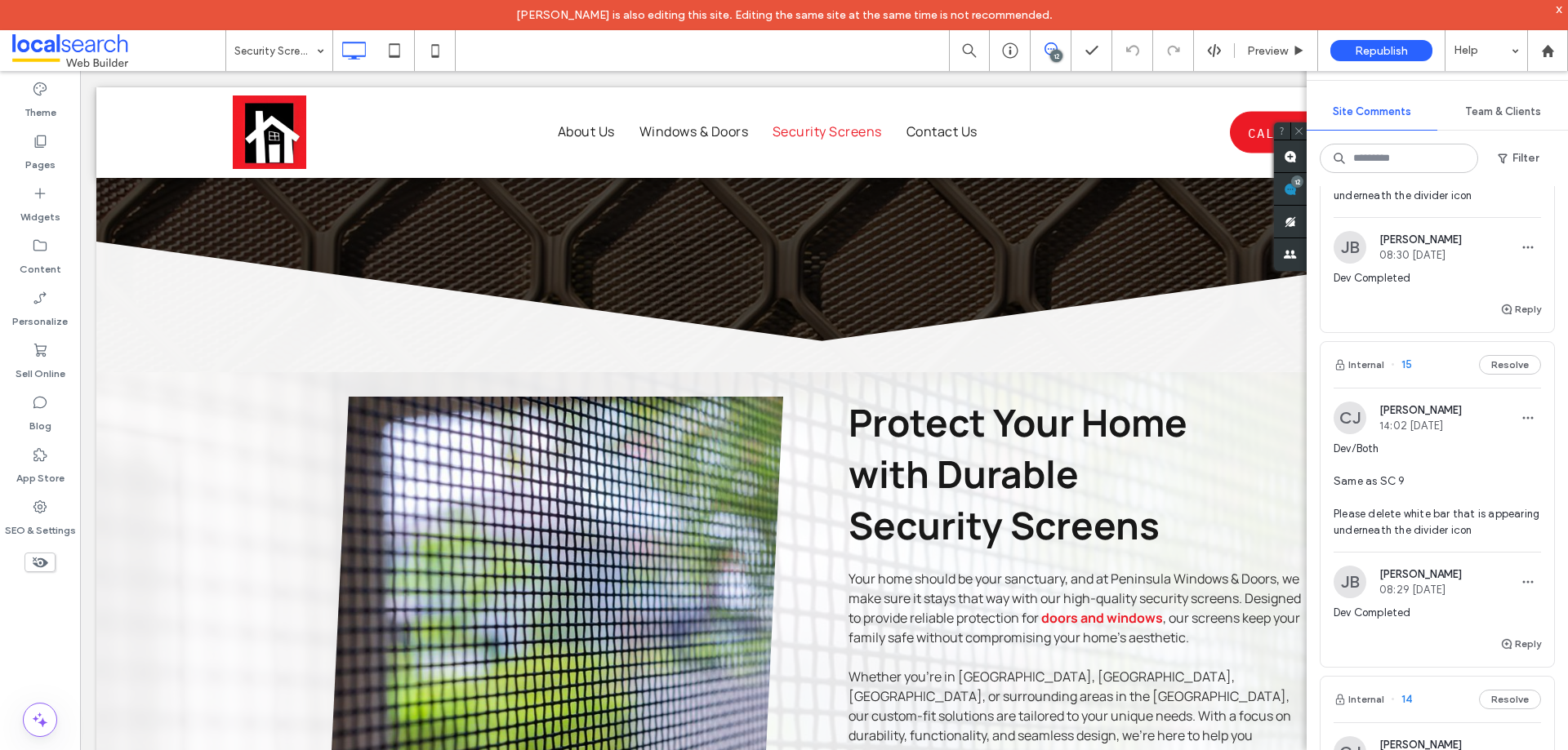
click at [1412, 539] on span "Dev/Both Same as SC 9 Please delete white bar that is appearing underneath the …" at bounding box center [1436, 490] width 207 height 98
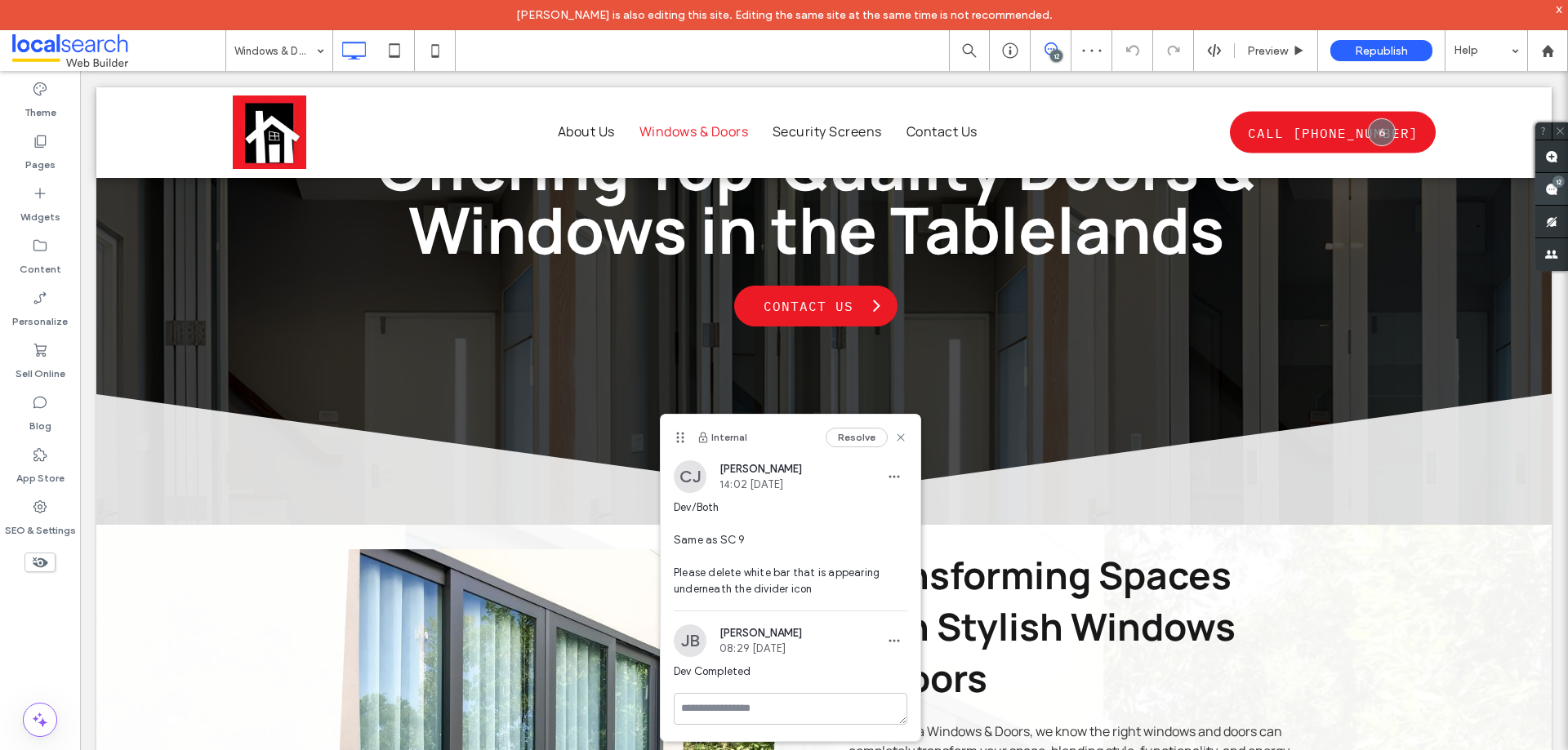
click at [1549, 196] on span at bounding box center [1551, 189] width 33 height 32
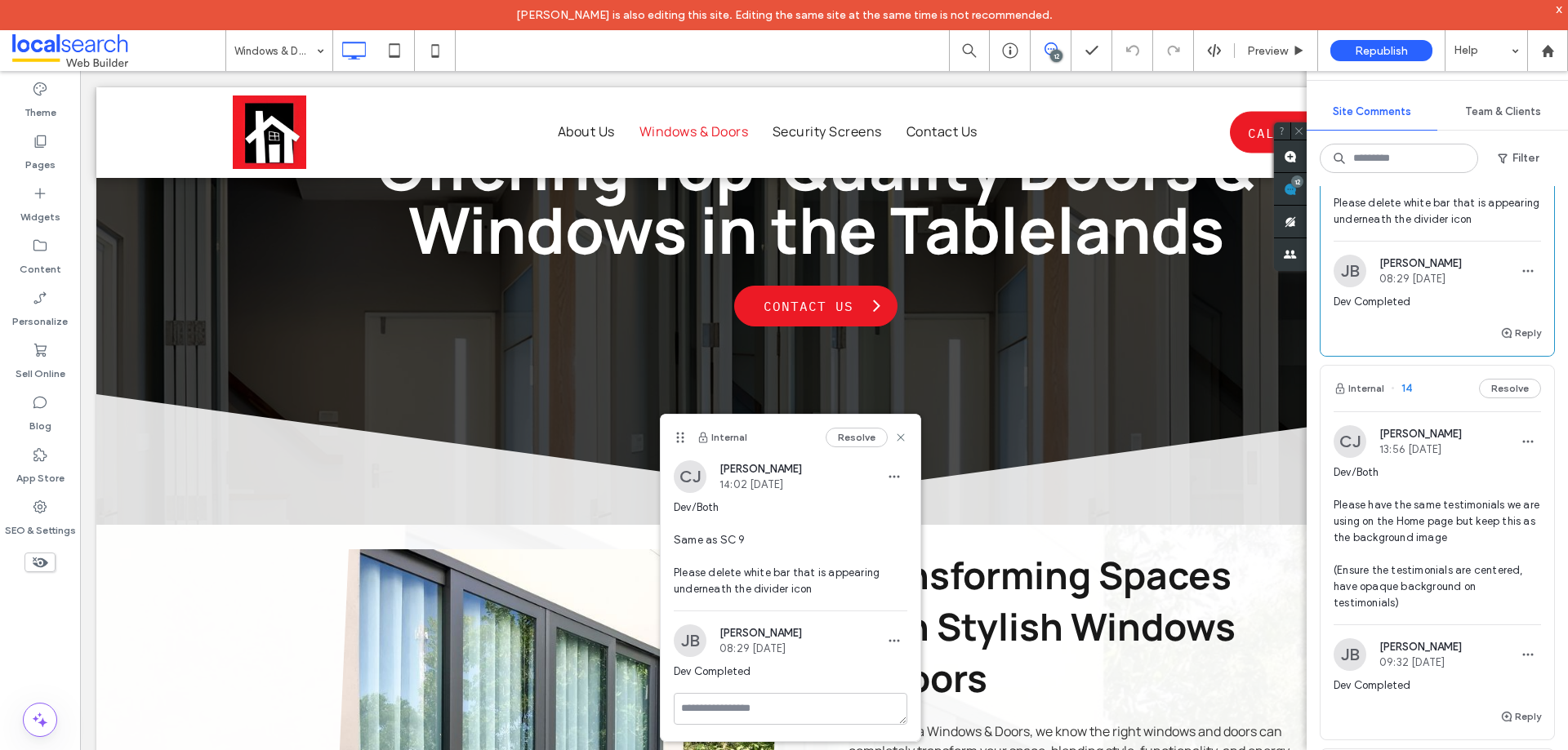
scroll to position [1143, 0]
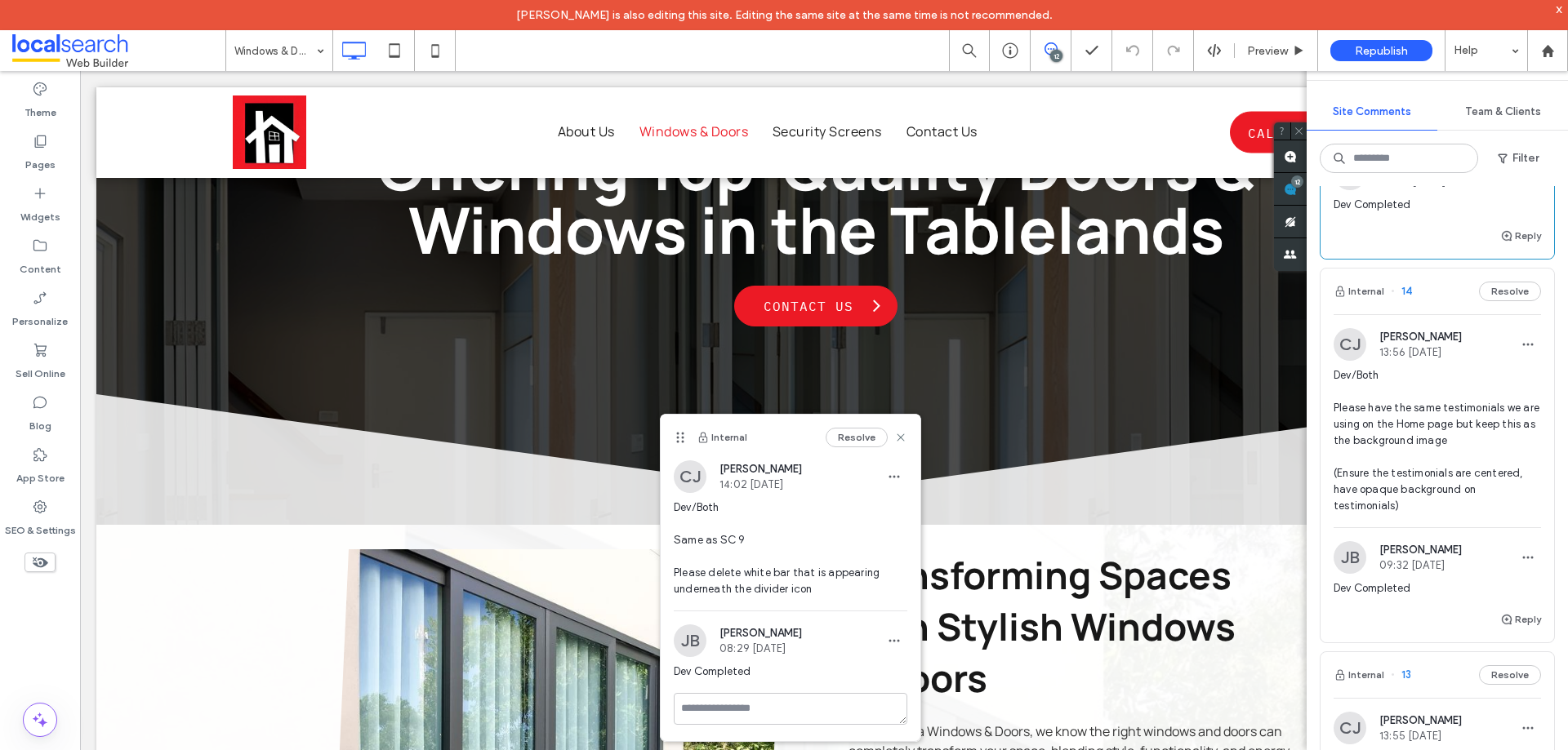
click at [1401, 482] on span "Dev/Both Please have the same testimonials we are using on the Home page but ke…" at bounding box center [1436, 440] width 207 height 147
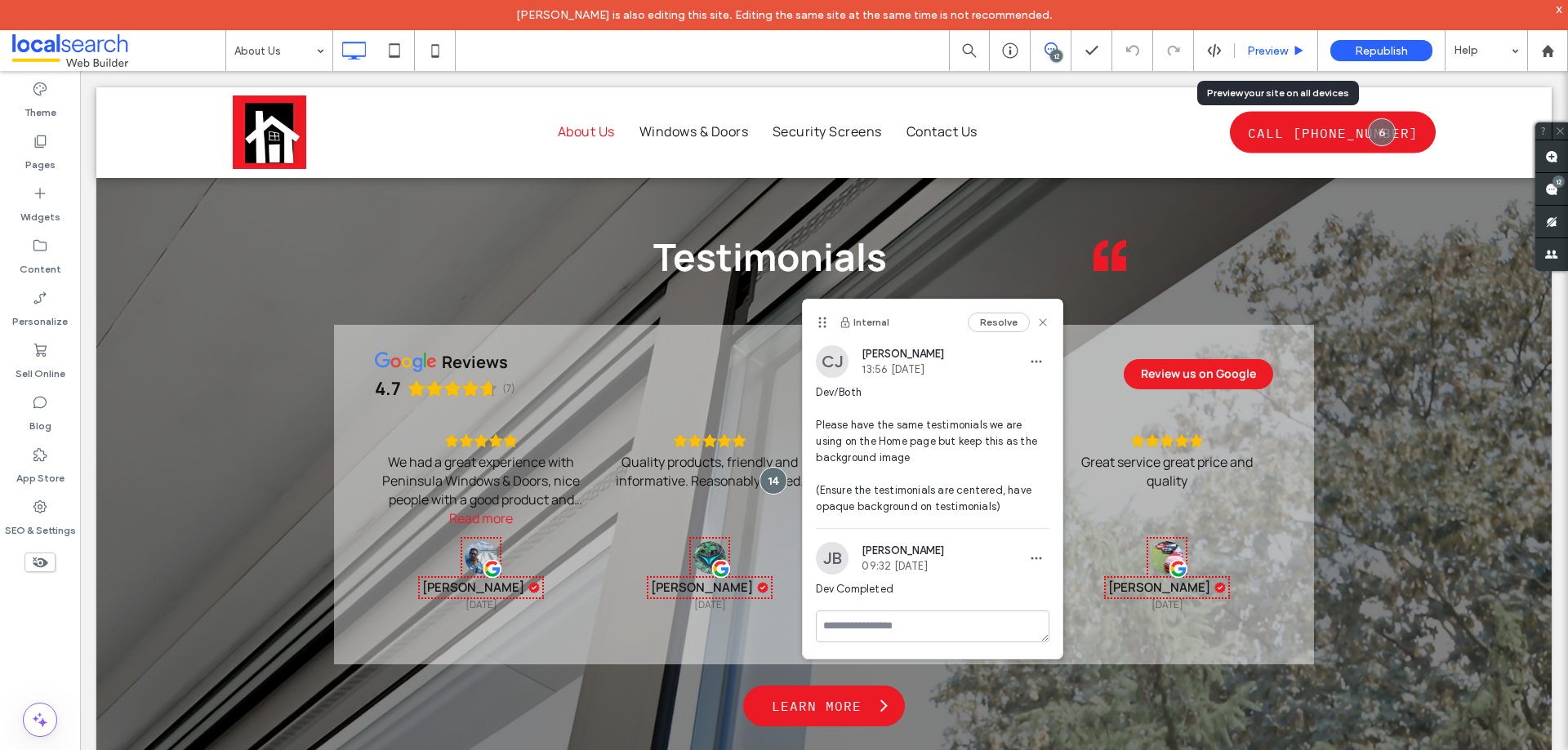
click at [1258, 46] on span "Preview" at bounding box center [1267, 51] width 41 height 14
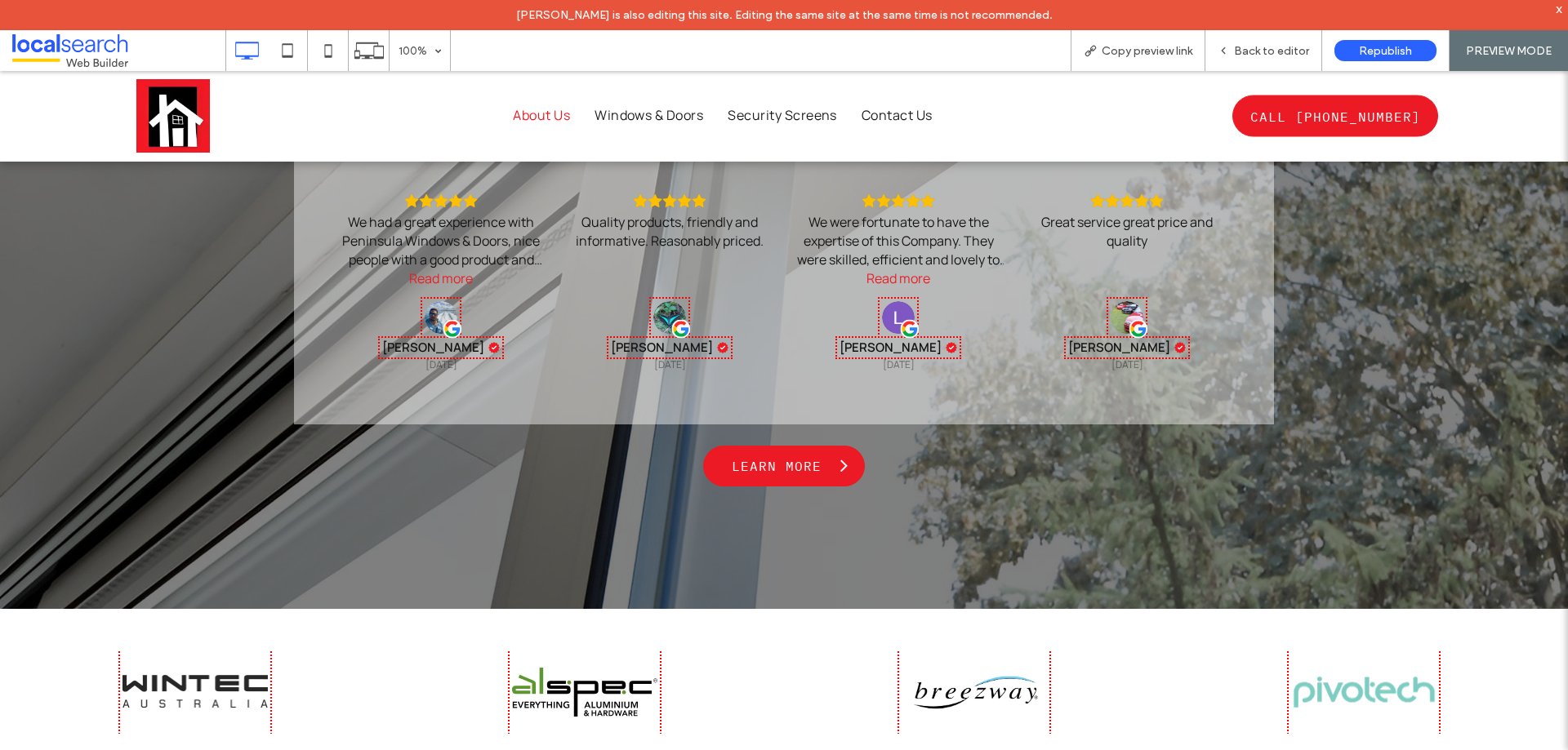
scroll to position [1076, 0]
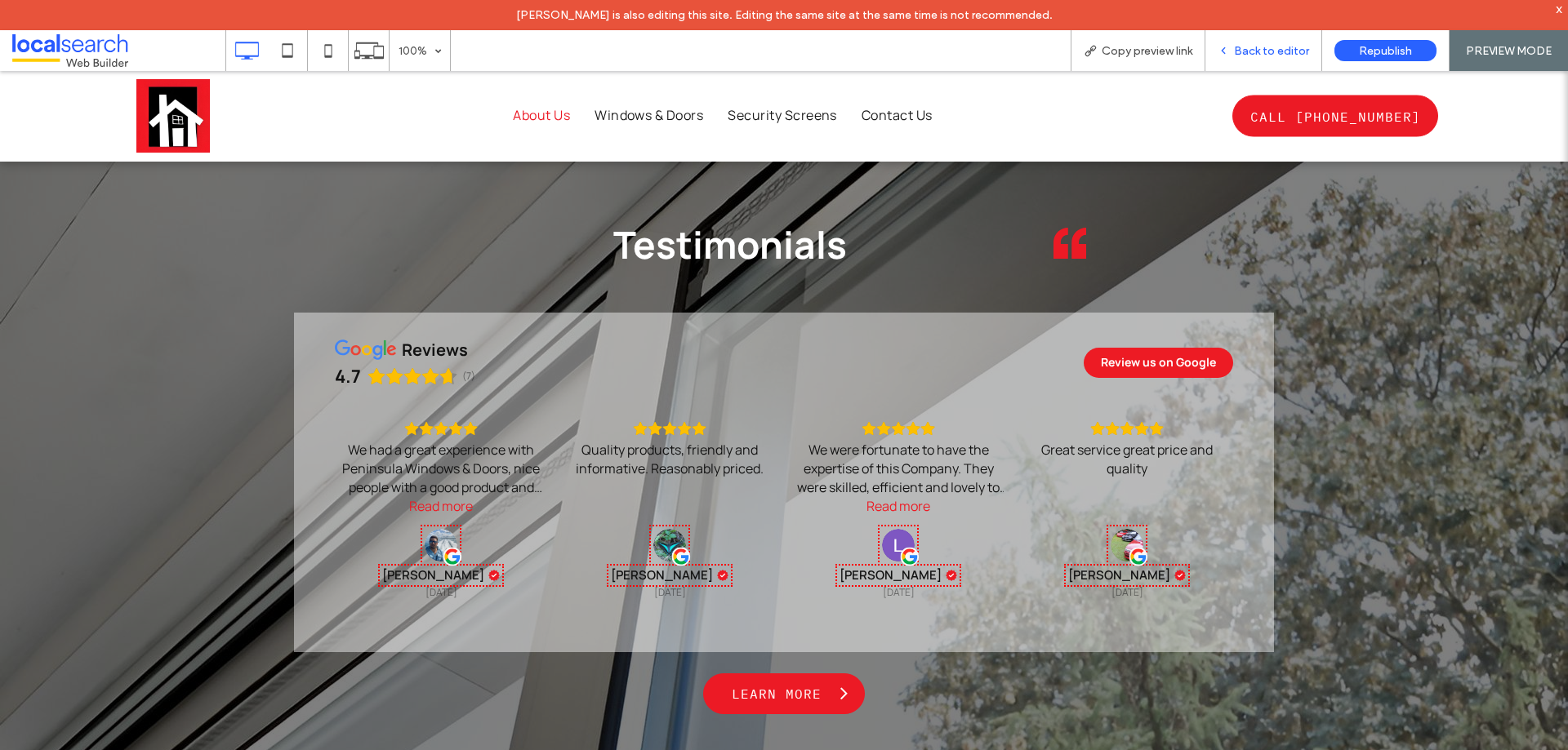
click at [1258, 48] on span "Back to editor" at bounding box center [1271, 51] width 75 height 14
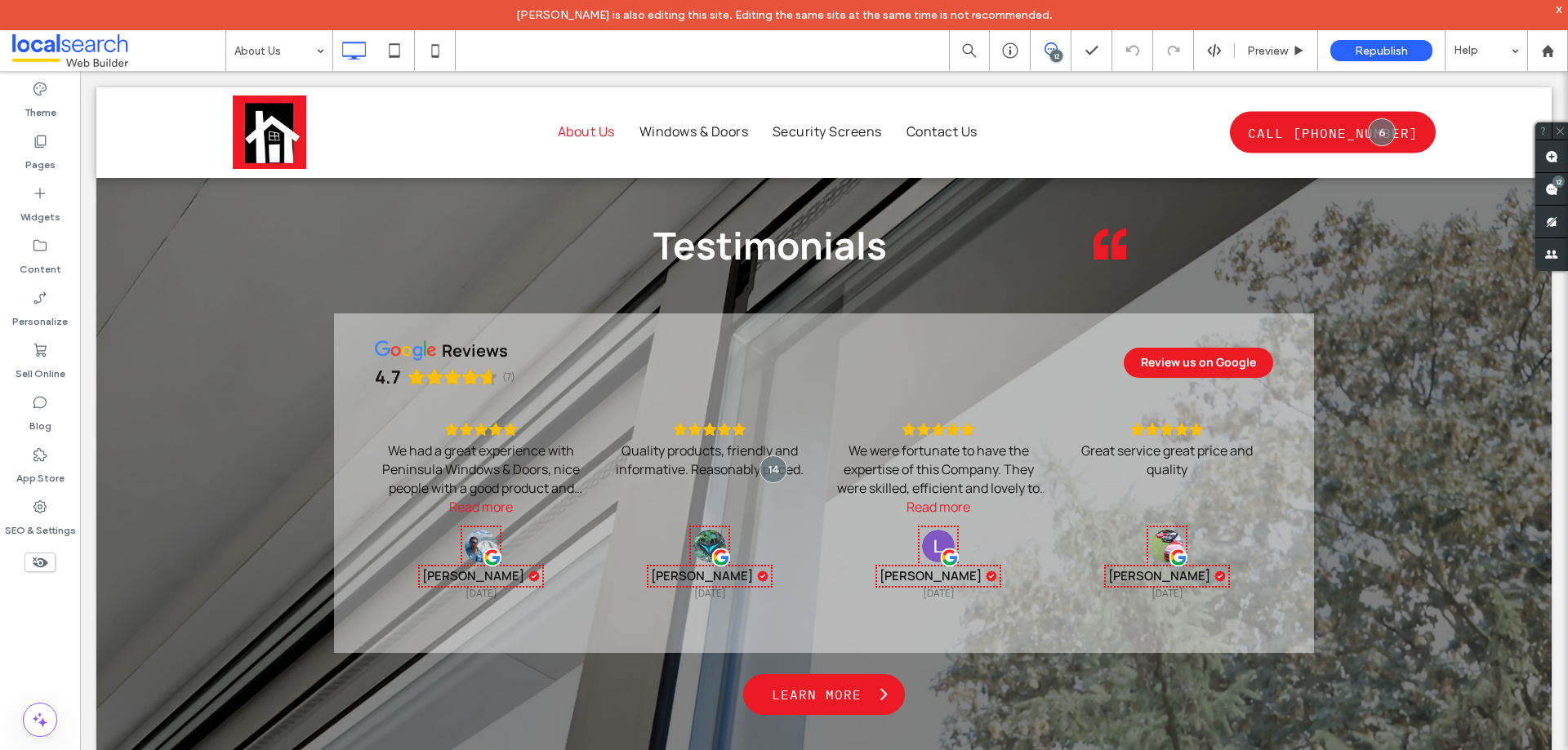
scroll to position [1065, 0]
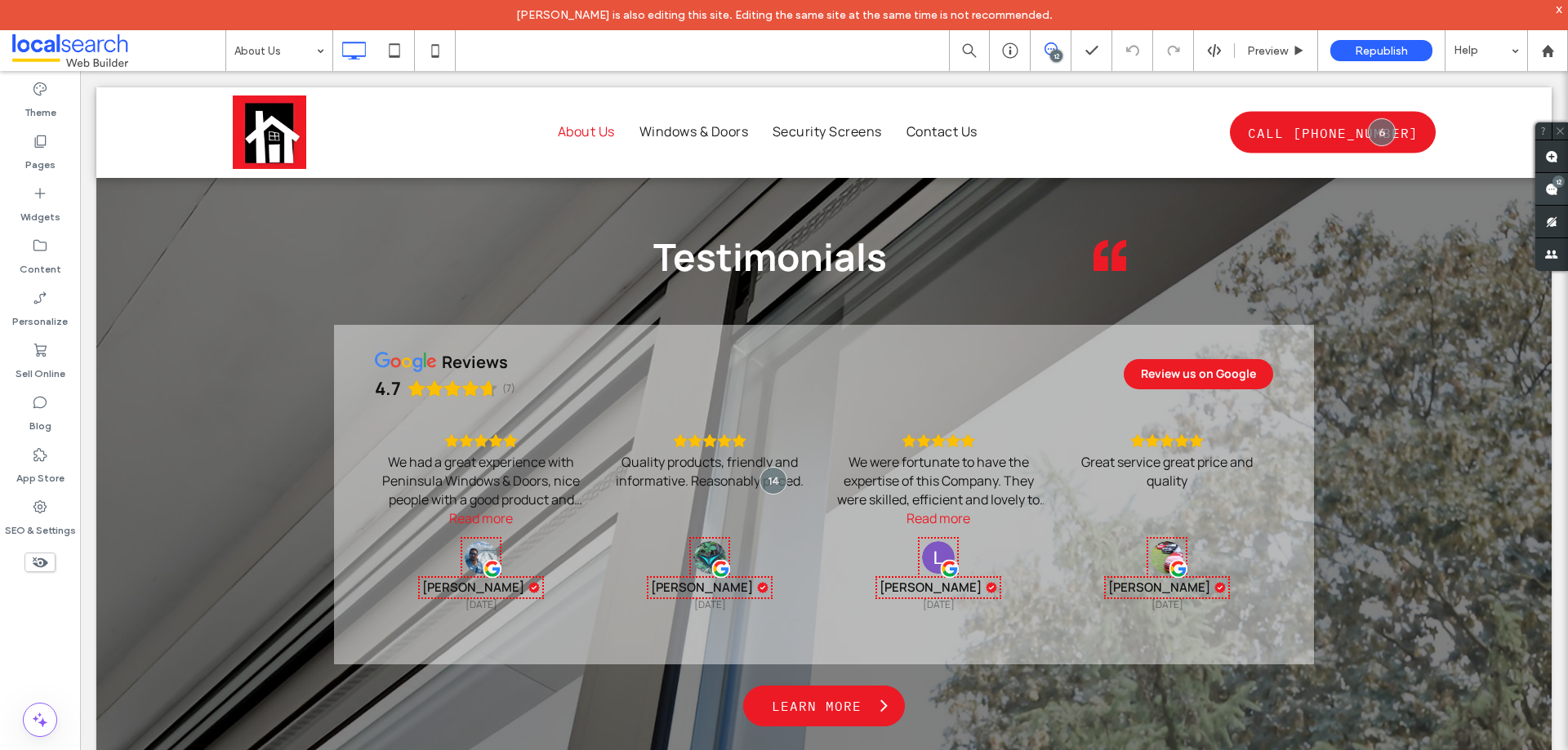
click at [1554, 189] on use at bounding box center [1551, 189] width 13 height 13
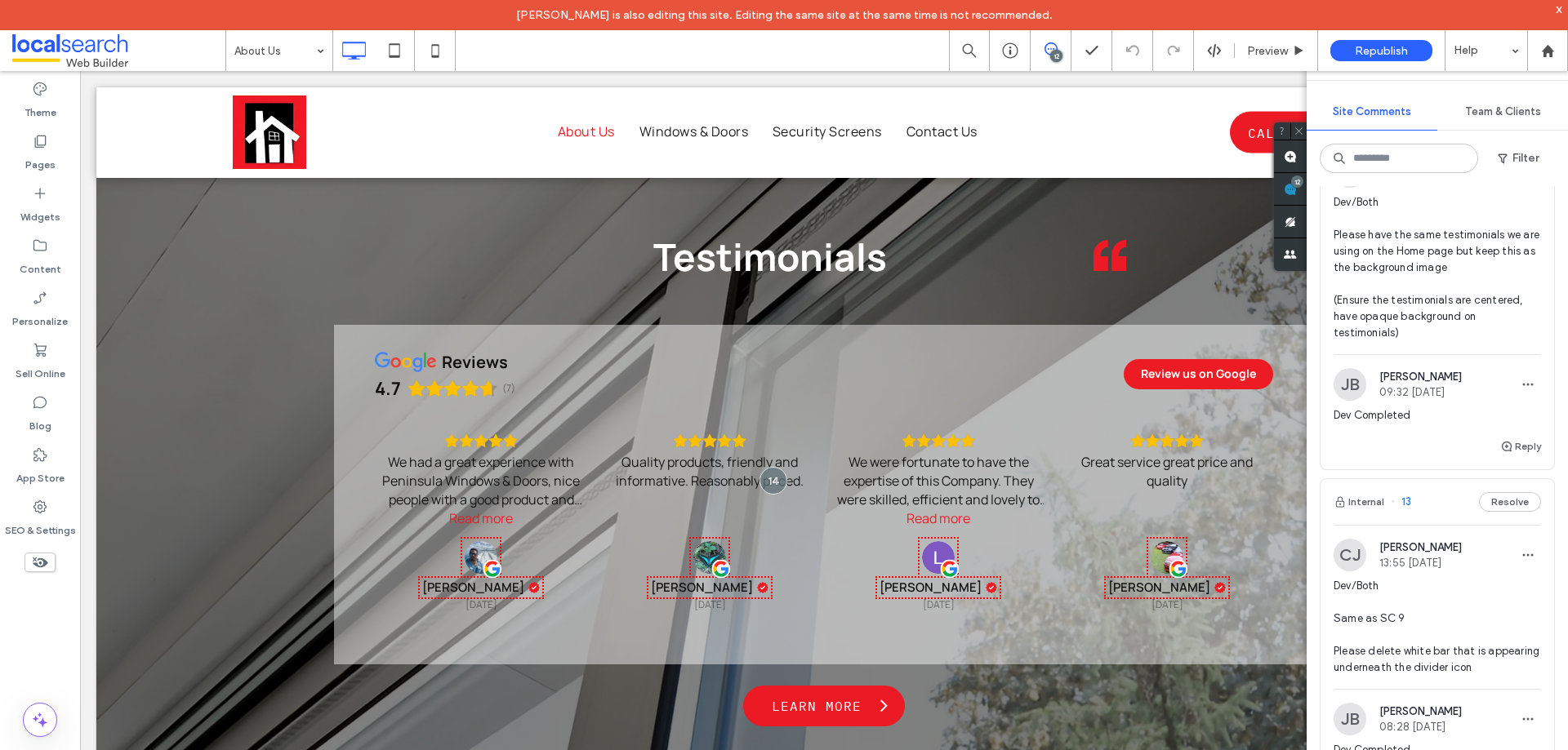
scroll to position [1470, 0]
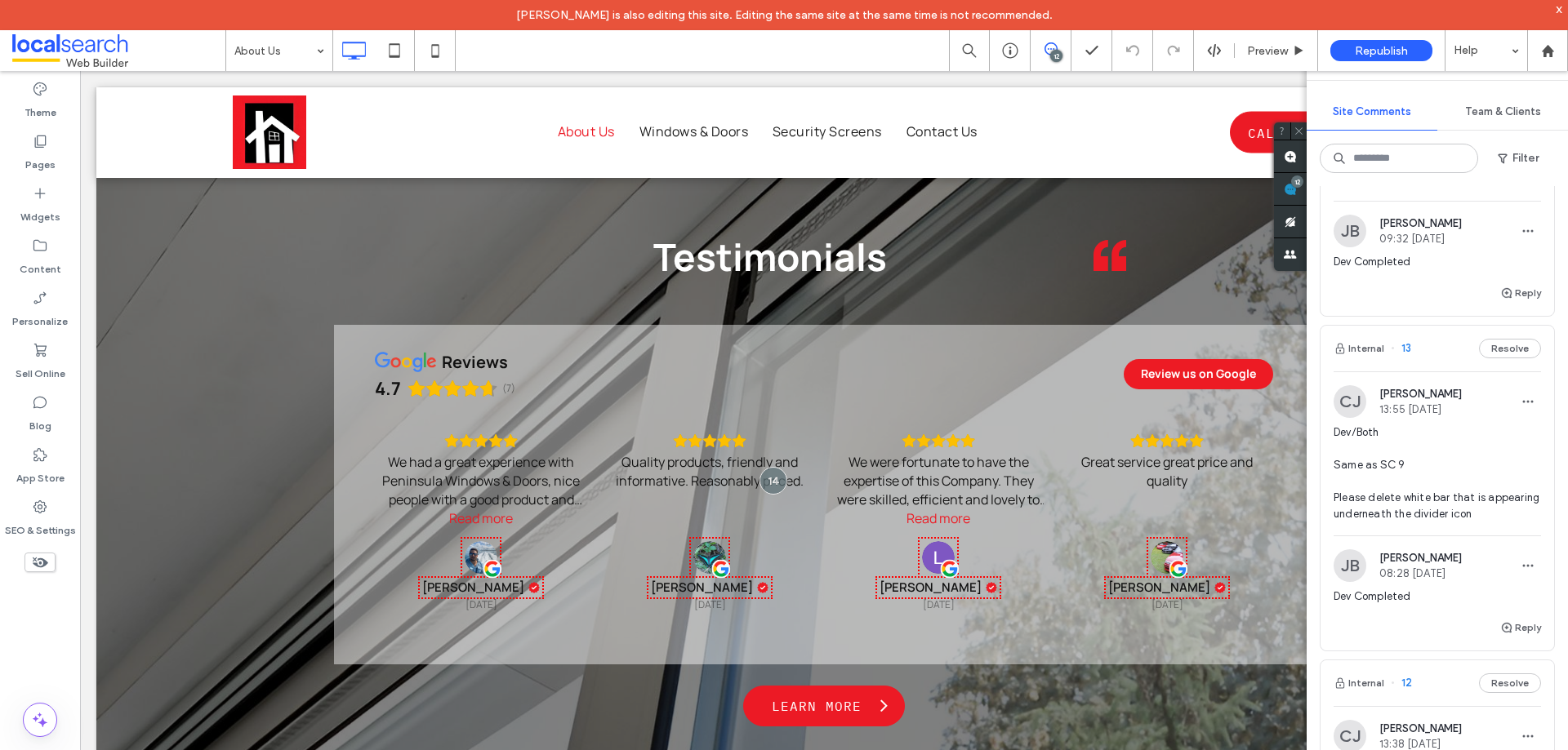
click at [1446, 523] on span "Dev/Both Same as SC 9 Please delete white bar that is appearing underneath the …" at bounding box center [1436, 474] width 207 height 98
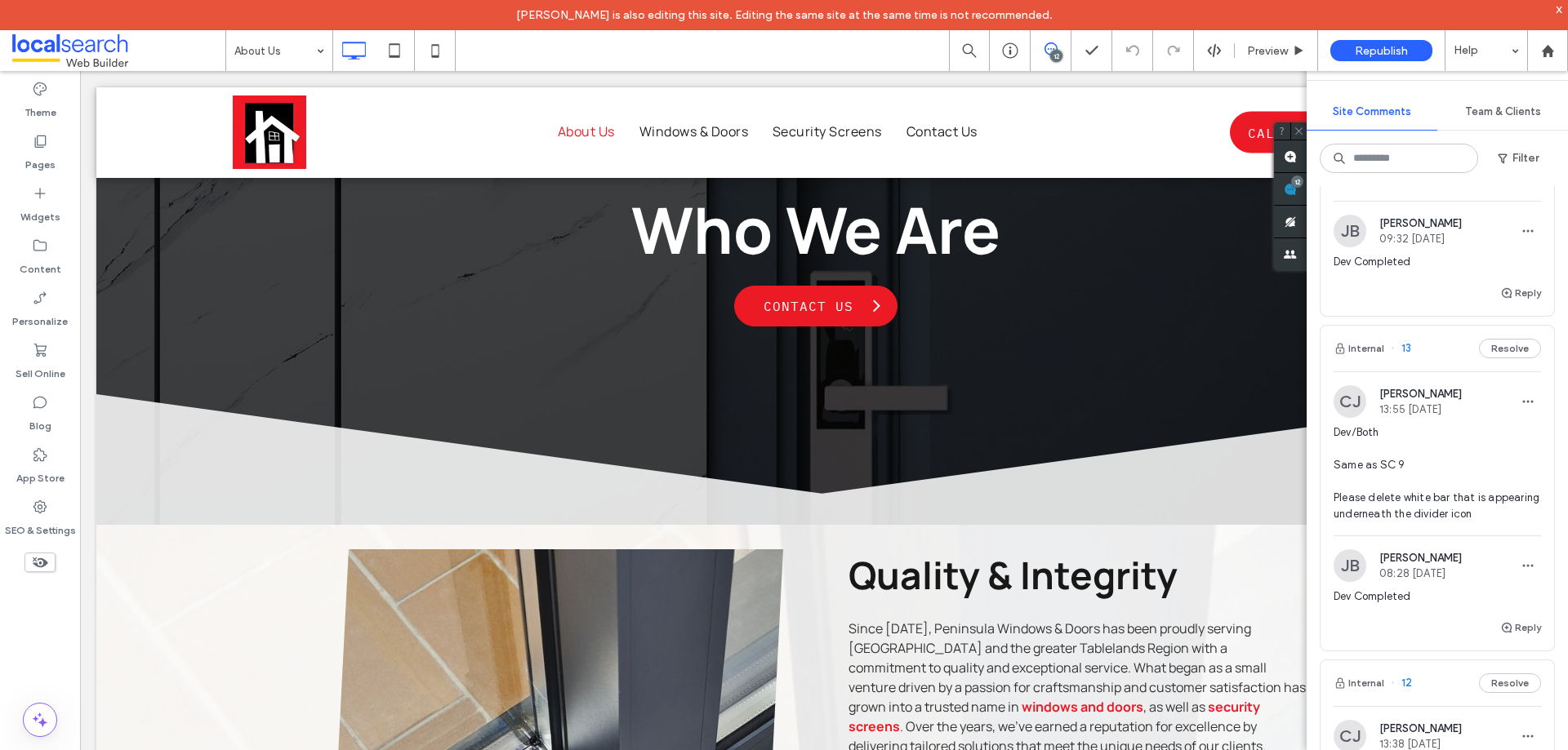
scroll to position [0, 0]
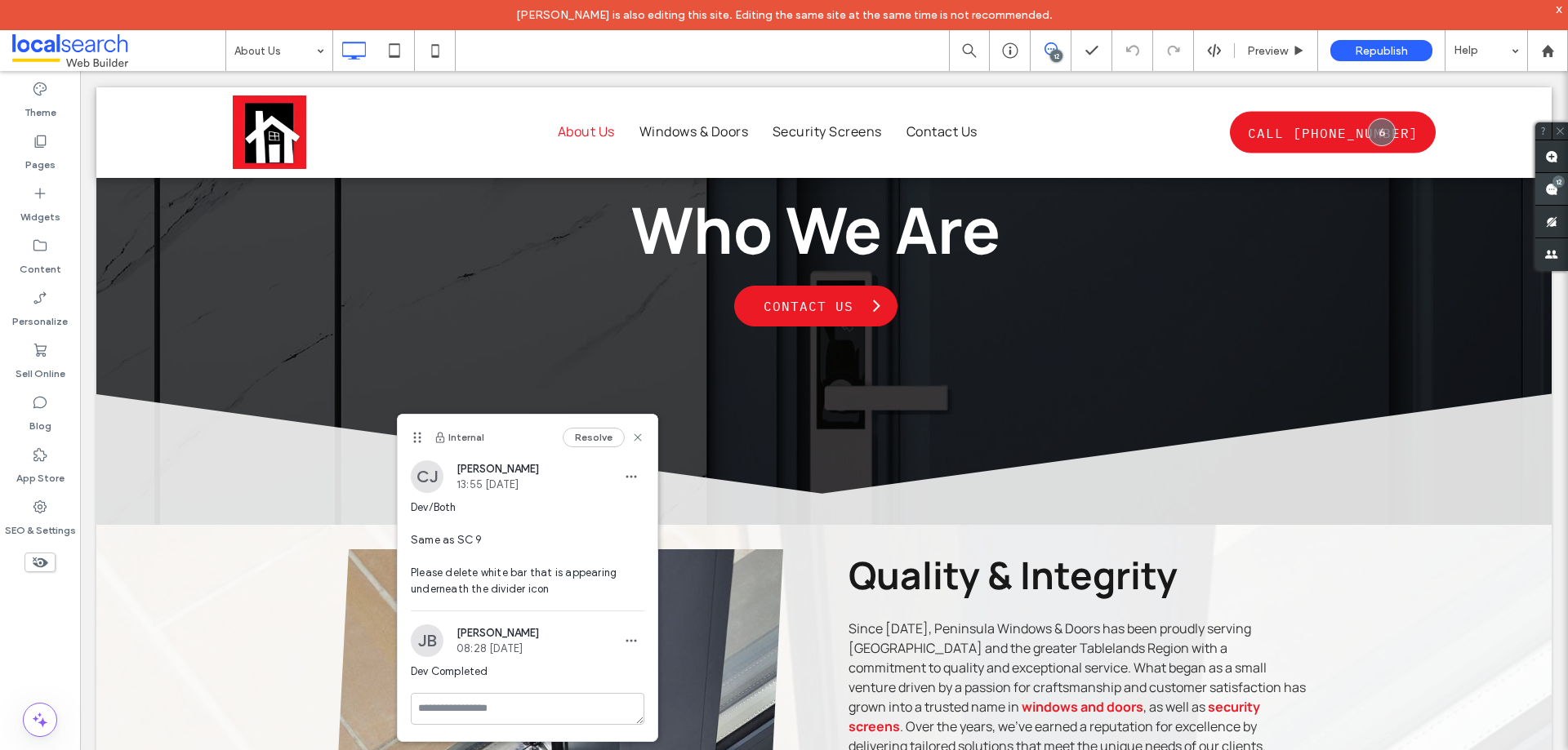
click at [1548, 191] on use at bounding box center [1551, 189] width 13 height 13
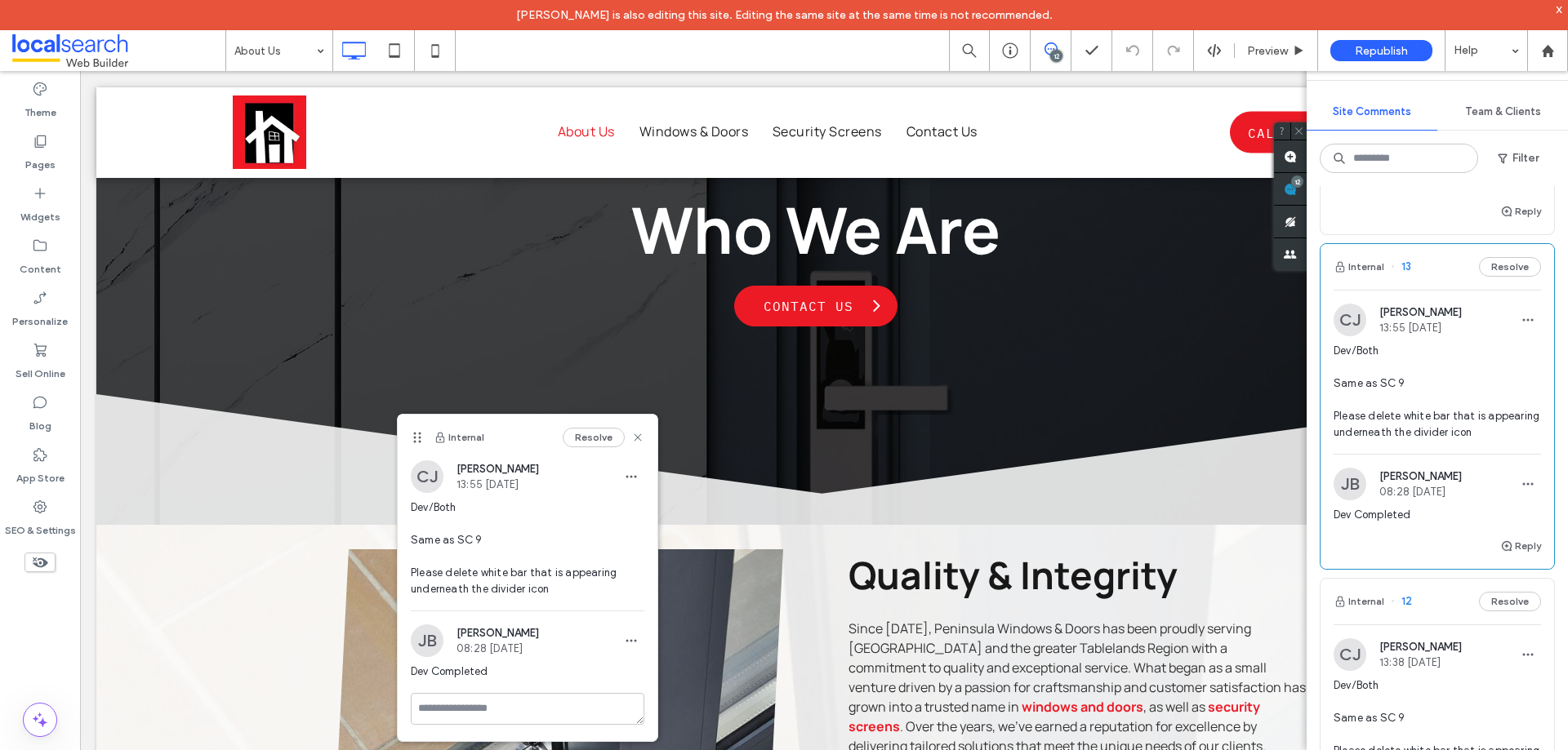
scroll to position [1878, 0]
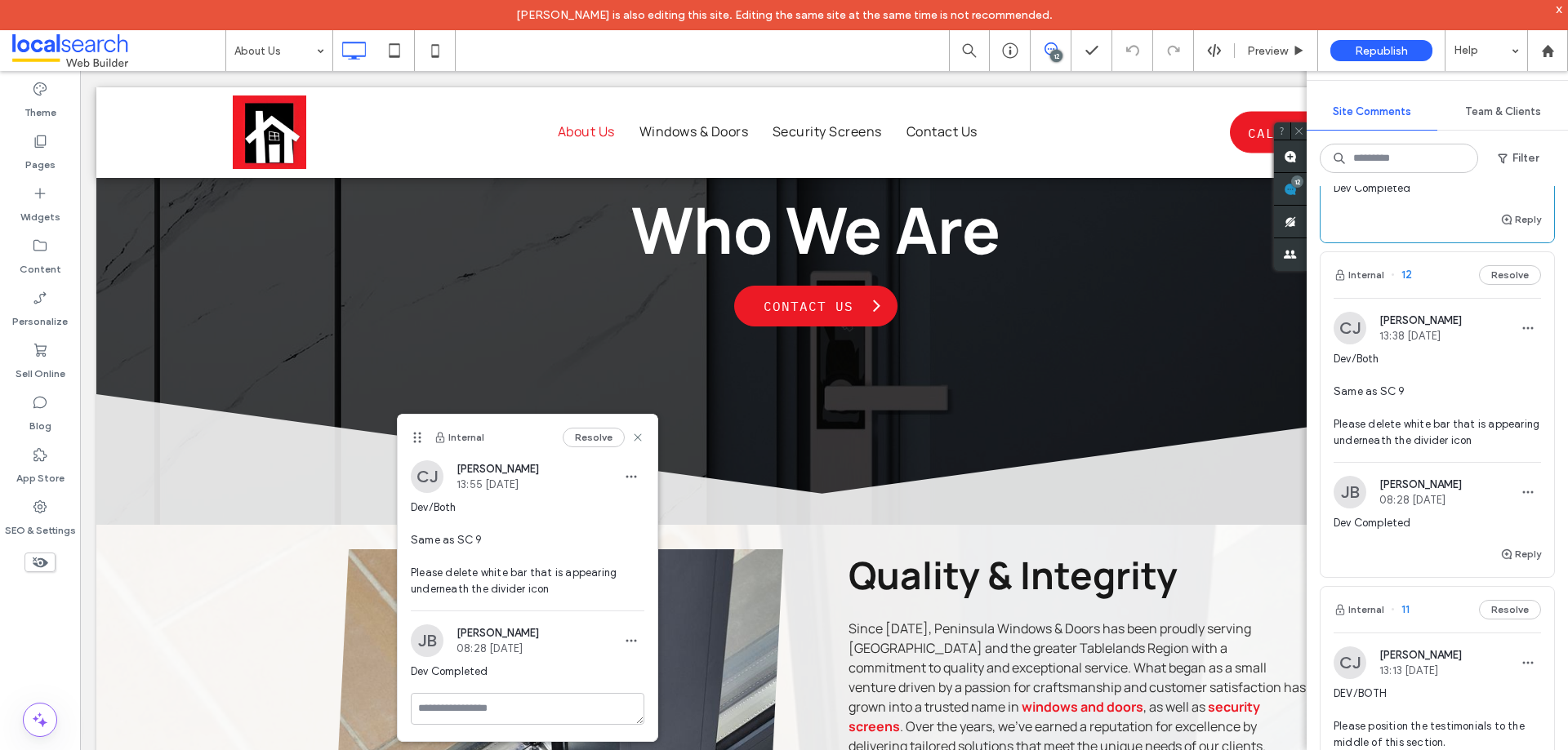
click at [1426, 449] on span "Dev/Both Same as SC 9 Please delete white bar that is appearing underneath the …" at bounding box center [1436, 400] width 207 height 98
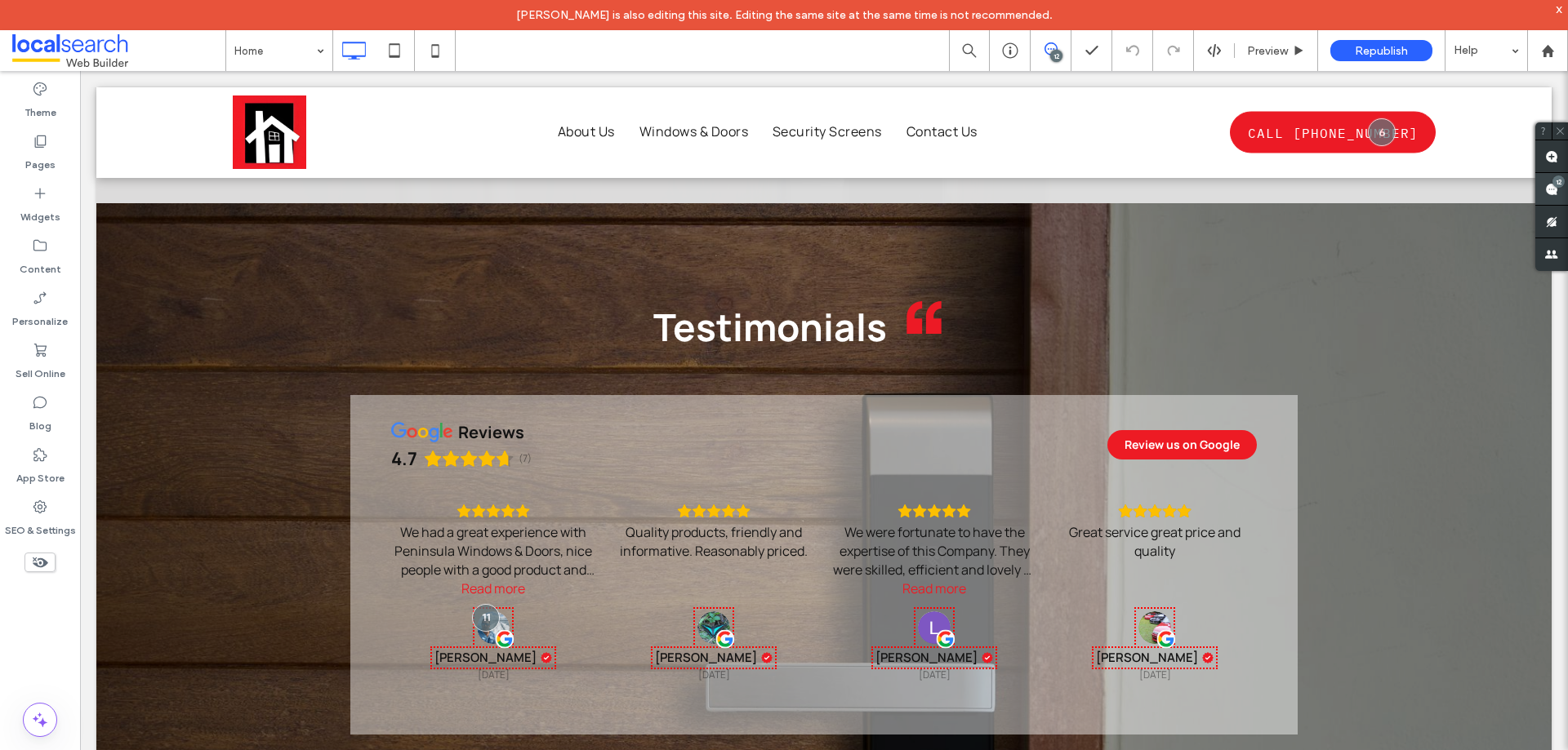
click at [1556, 184] on div "12" at bounding box center [1558, 182] width 12 height 12
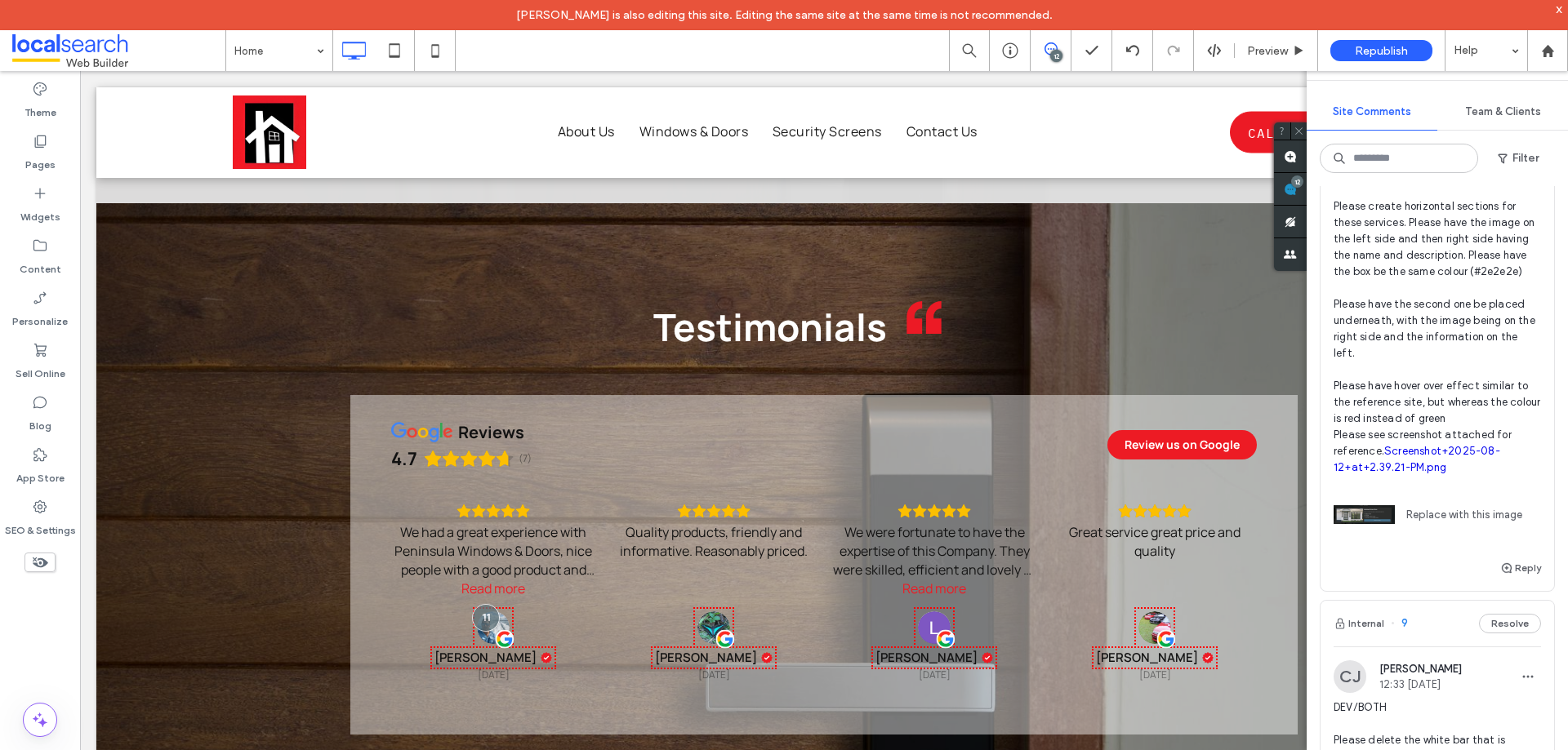
scroll to position [2776, 0]
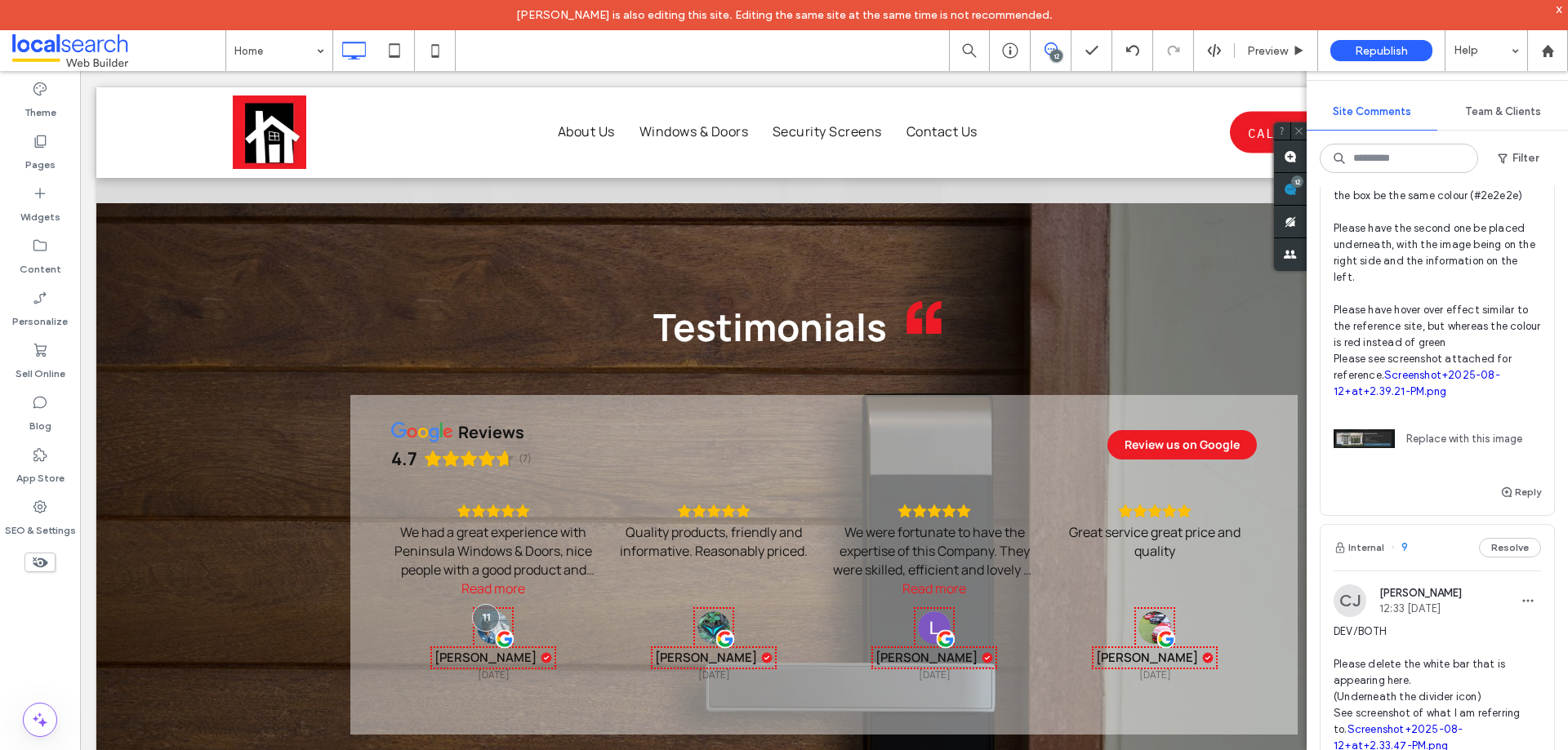
click at [1439, 400] on span "DEVS/BOTH Please create horizontal sections for these services. Please have the…" at bounding box center [1436, 245] width 207 height 310
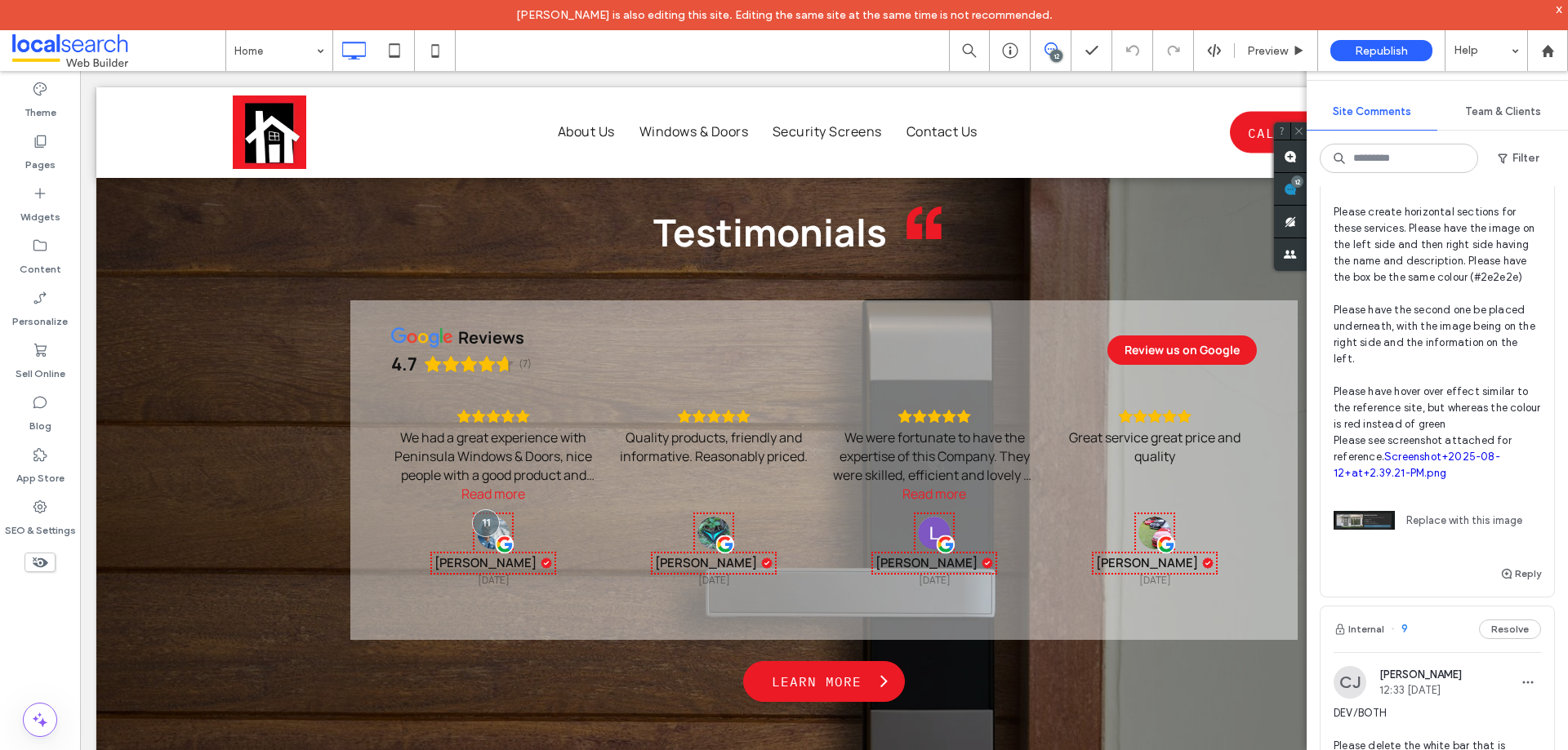
scroll to position [2449, 0]
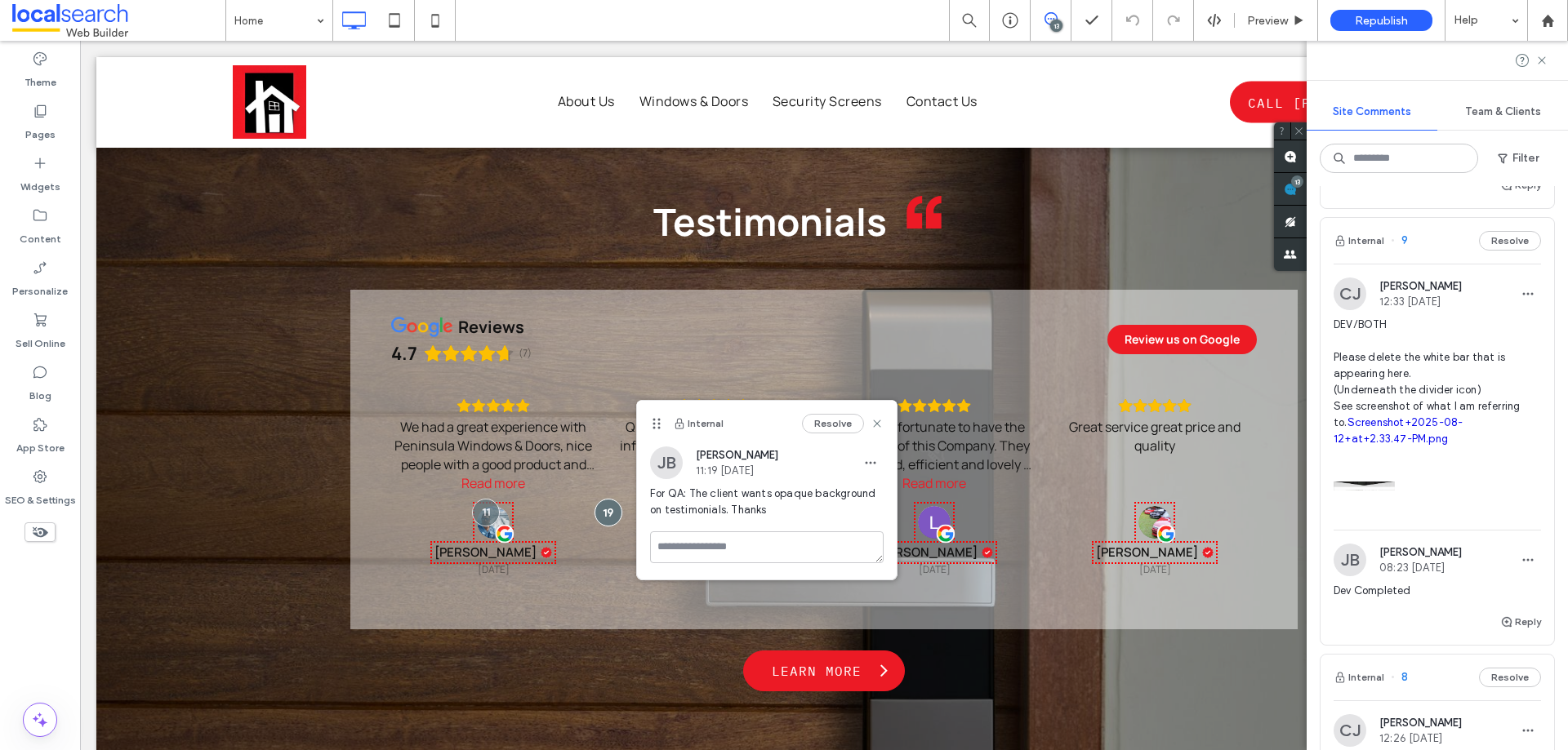
scroll to position [3429, 0]
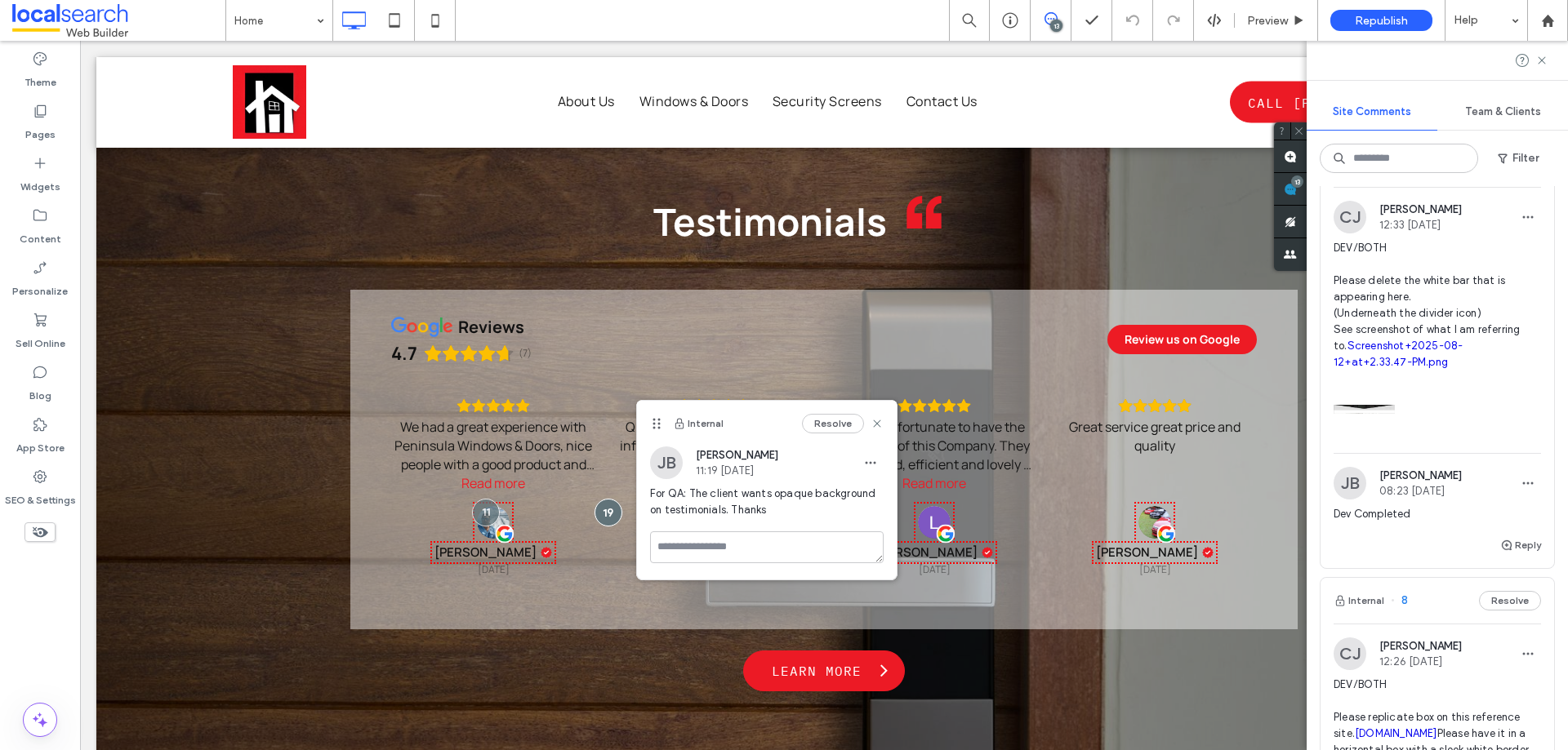
click at [1390, 371] on span "DEV/BOTH Please delete the white bar that is appearing here. (Underneath the di…" at bounding box center [1436, 305] width 207 height 131
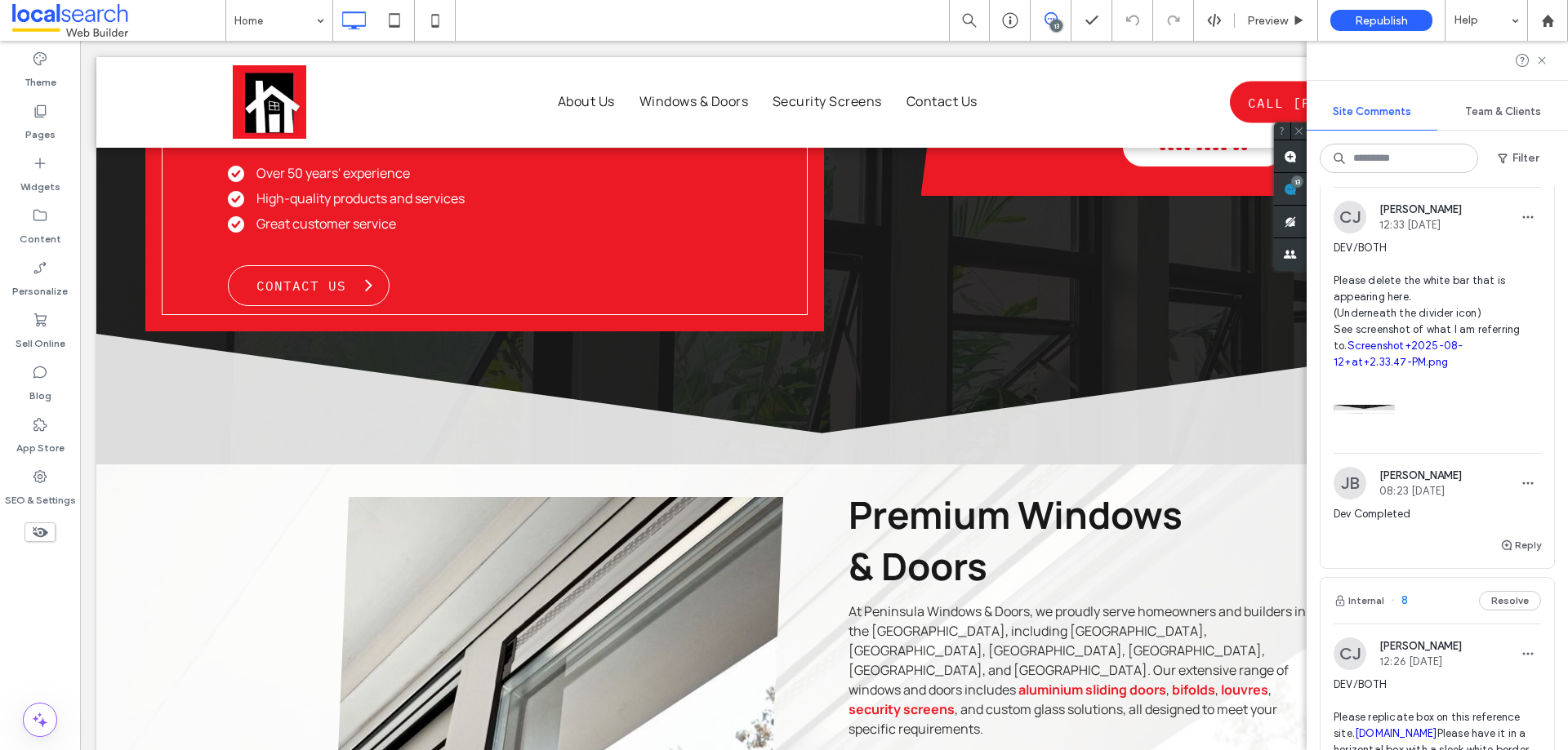
scroll to position [0, 0]
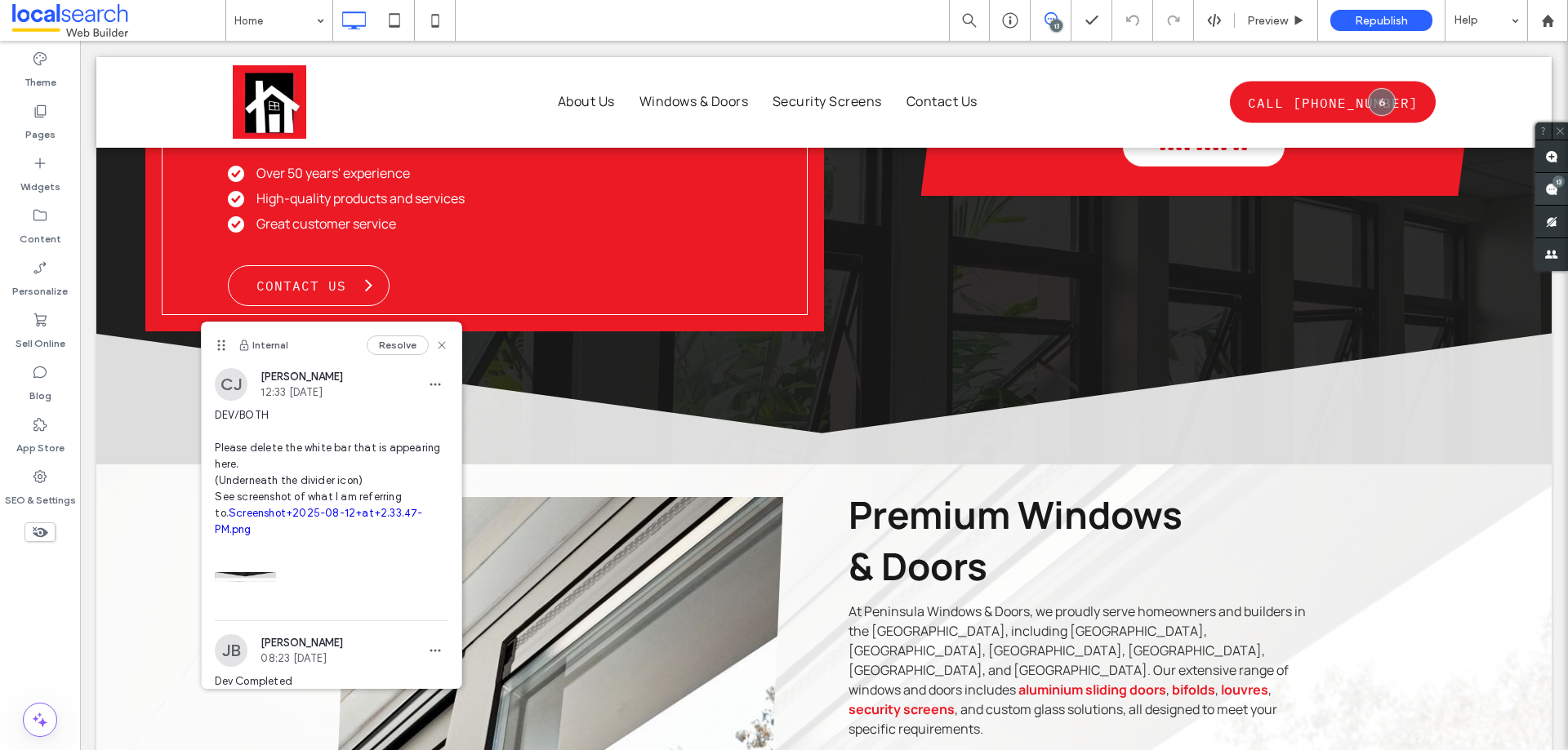
click at [1561, 194] on span at bounding box center [1551, 189] width 33 height 32
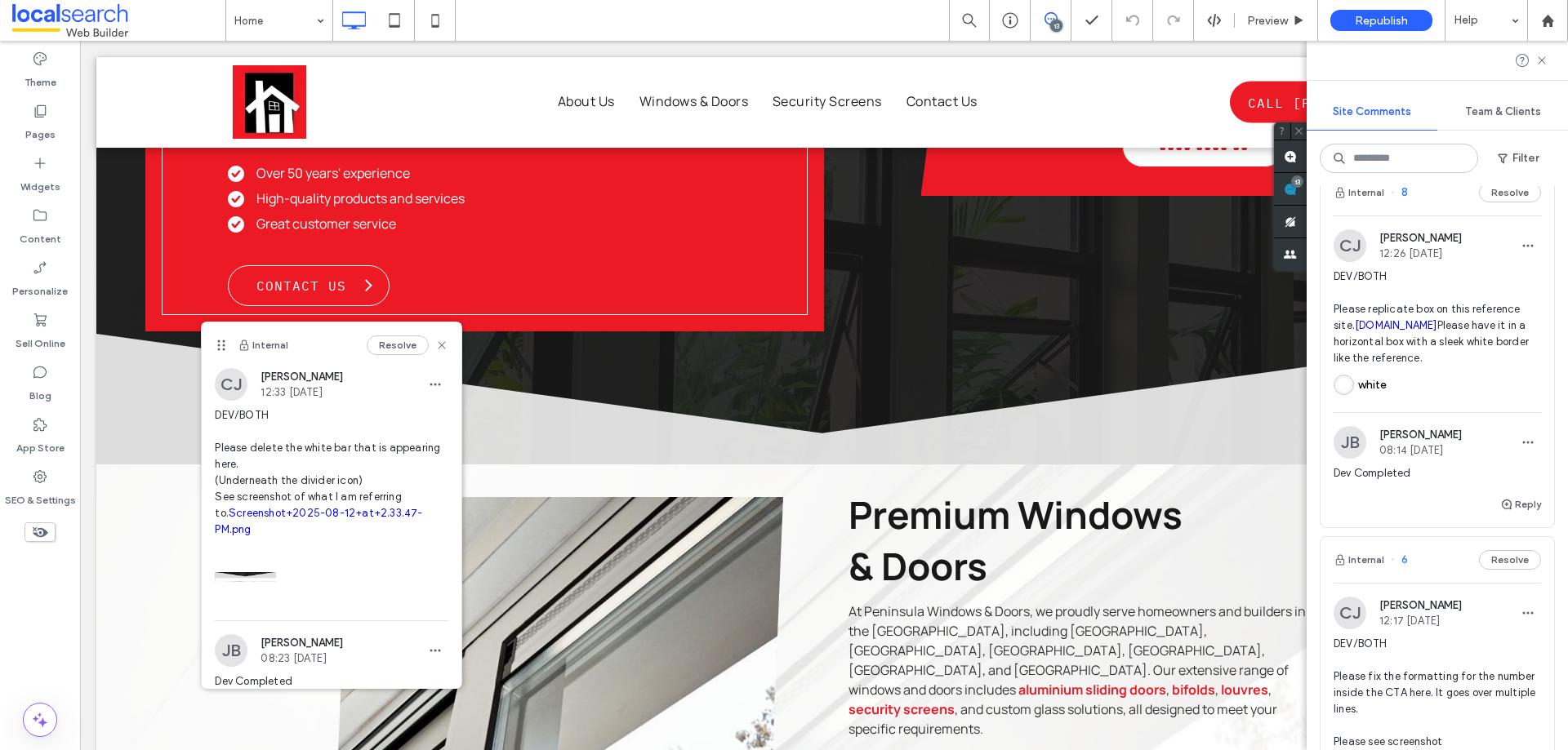
scroll to position [3919, 0]
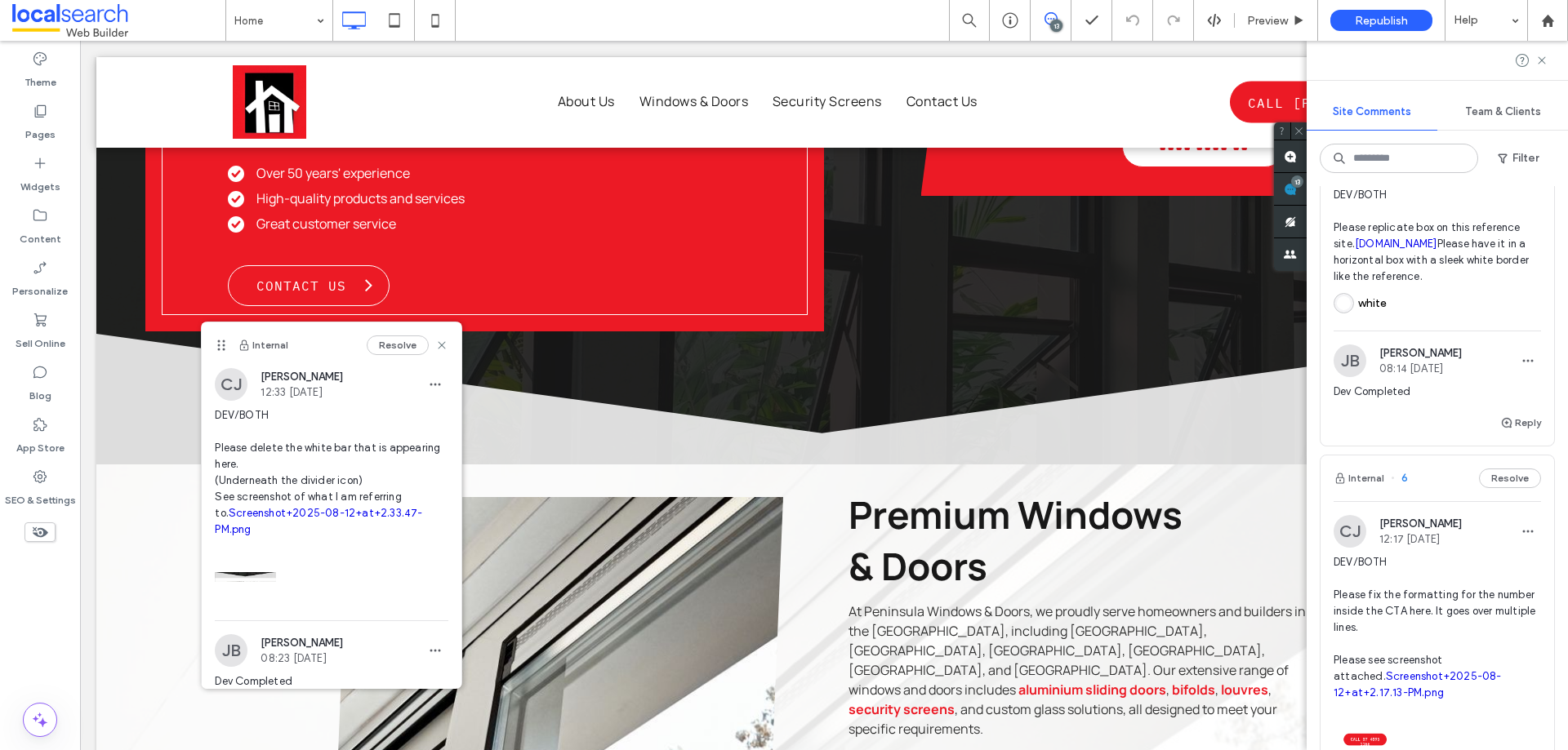
click at [1443, 285] on span "DEV/BOTH Please replicate box on this reference site. capitalglassandaluminium.…" at bounding box center [1436, 236] width 207 height 98
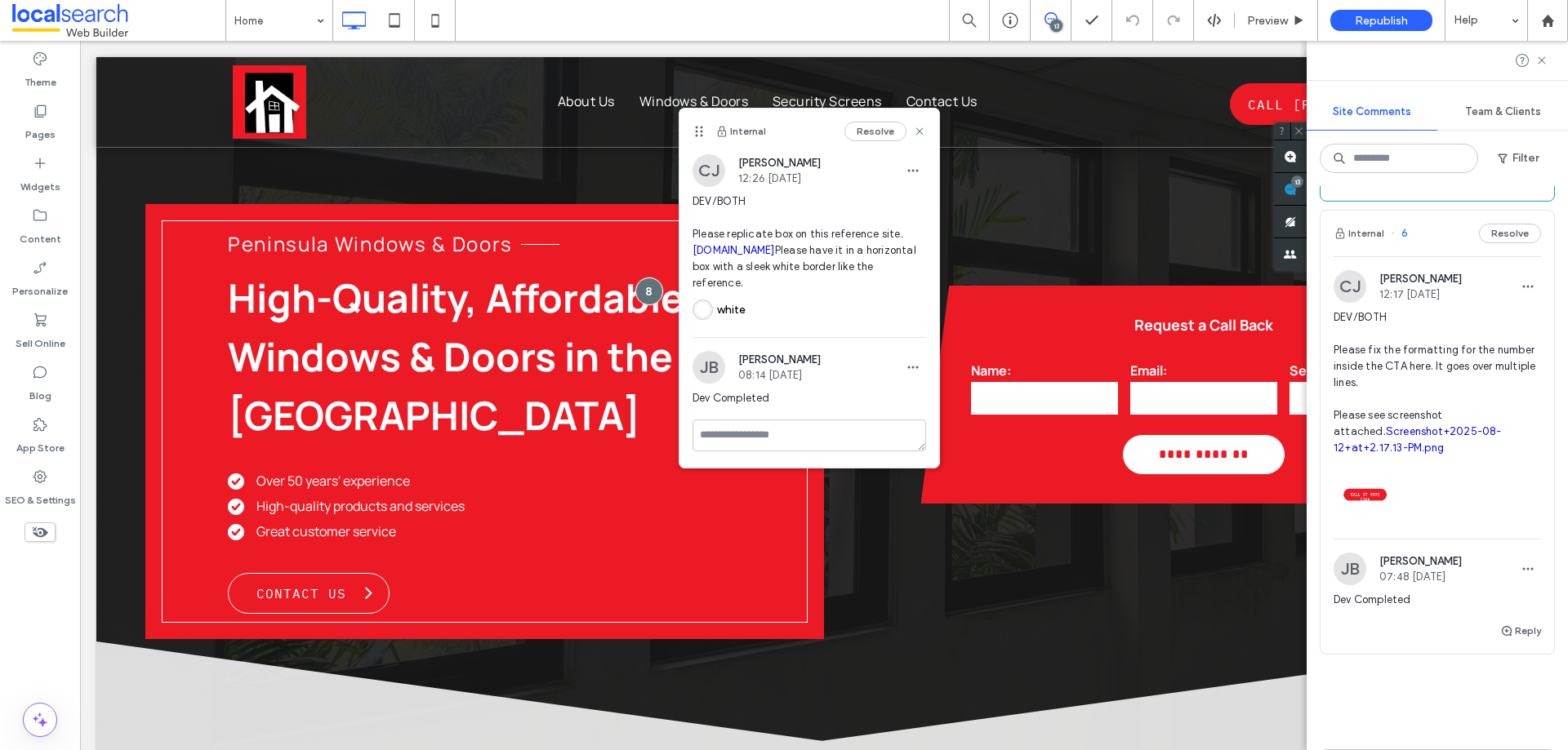
scroll to position [4245, 0]
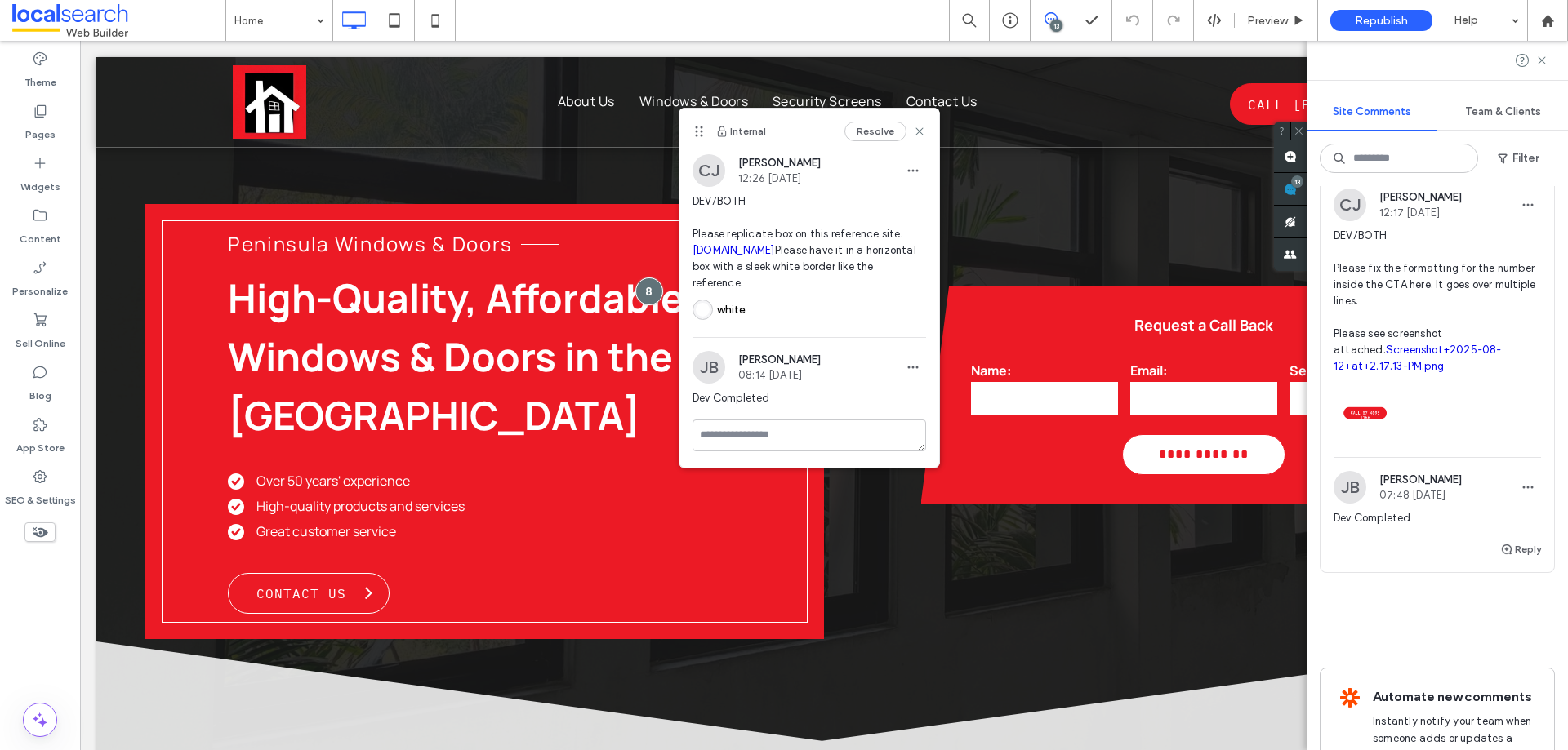
click at [1387, 375] on span "DEV/BOTH Please fix the formatting for the number inside the CTA here. It goes …" at bounding box center [1436, 301] width 207 height 147
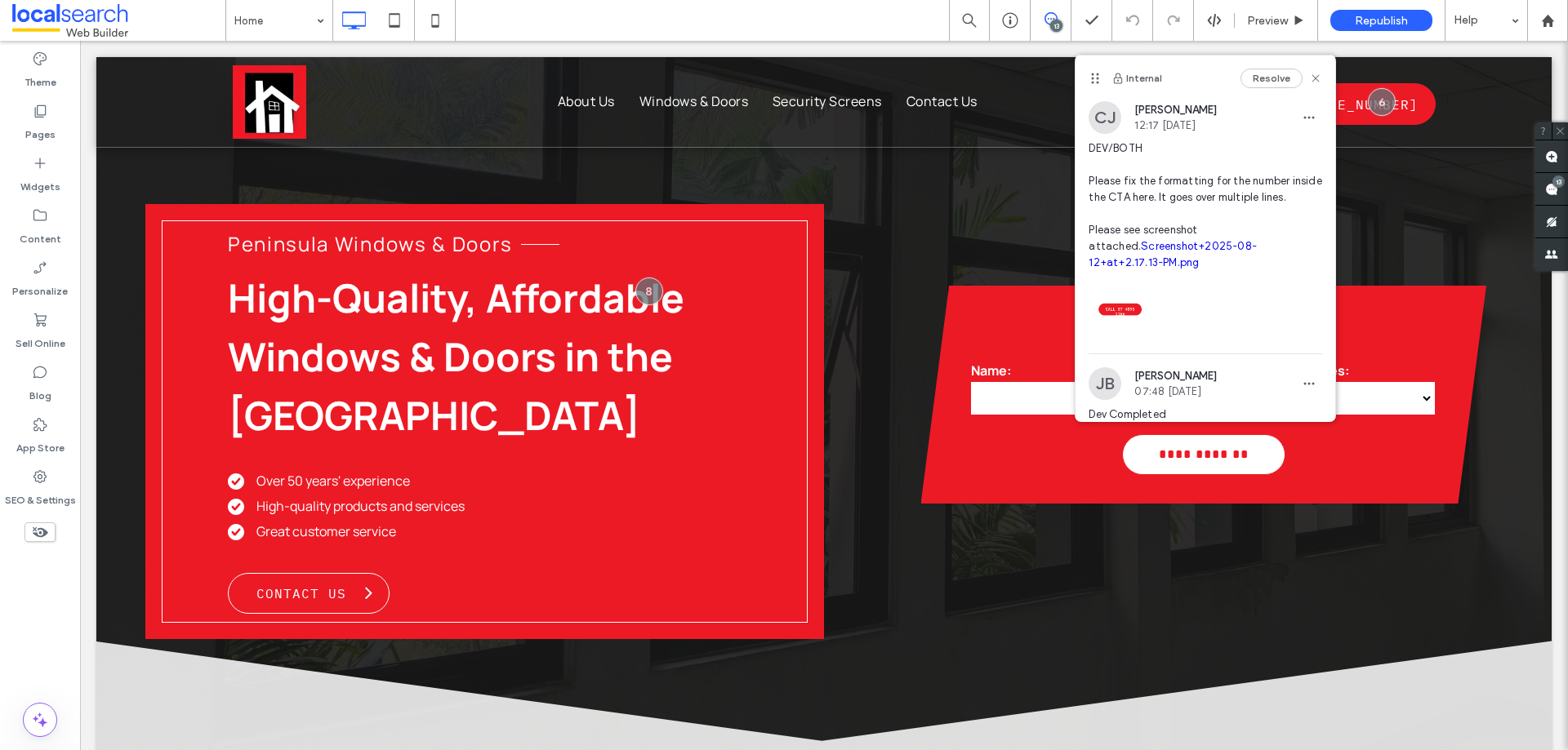
scroll to position [0, 0]
click at [1550, 188] on use at bounding box center [1551, 189] width 13 height 13
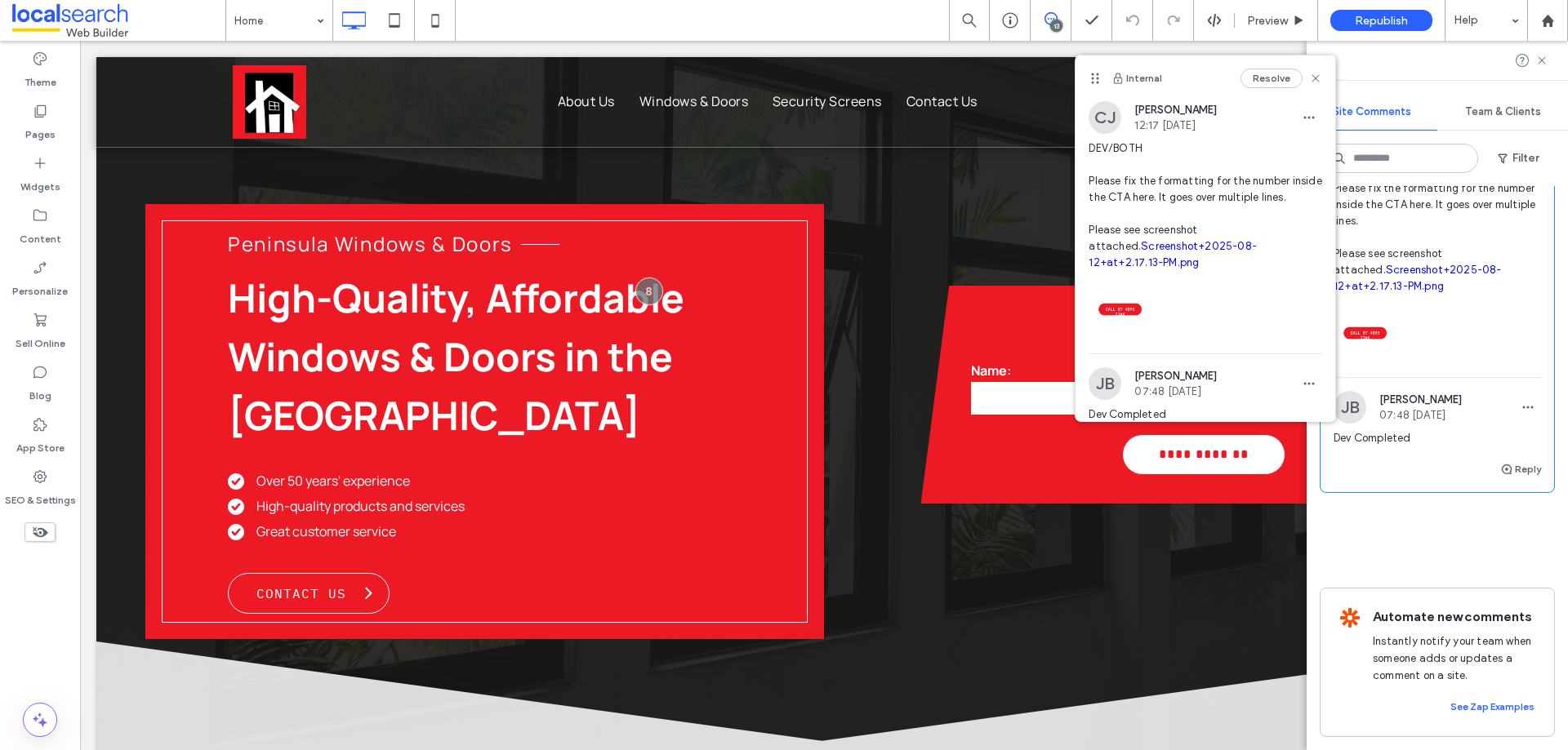
scroll to position [4474, 0]
click at [37, 484] on icon at bounding box center [40, 477] width 16 height 16
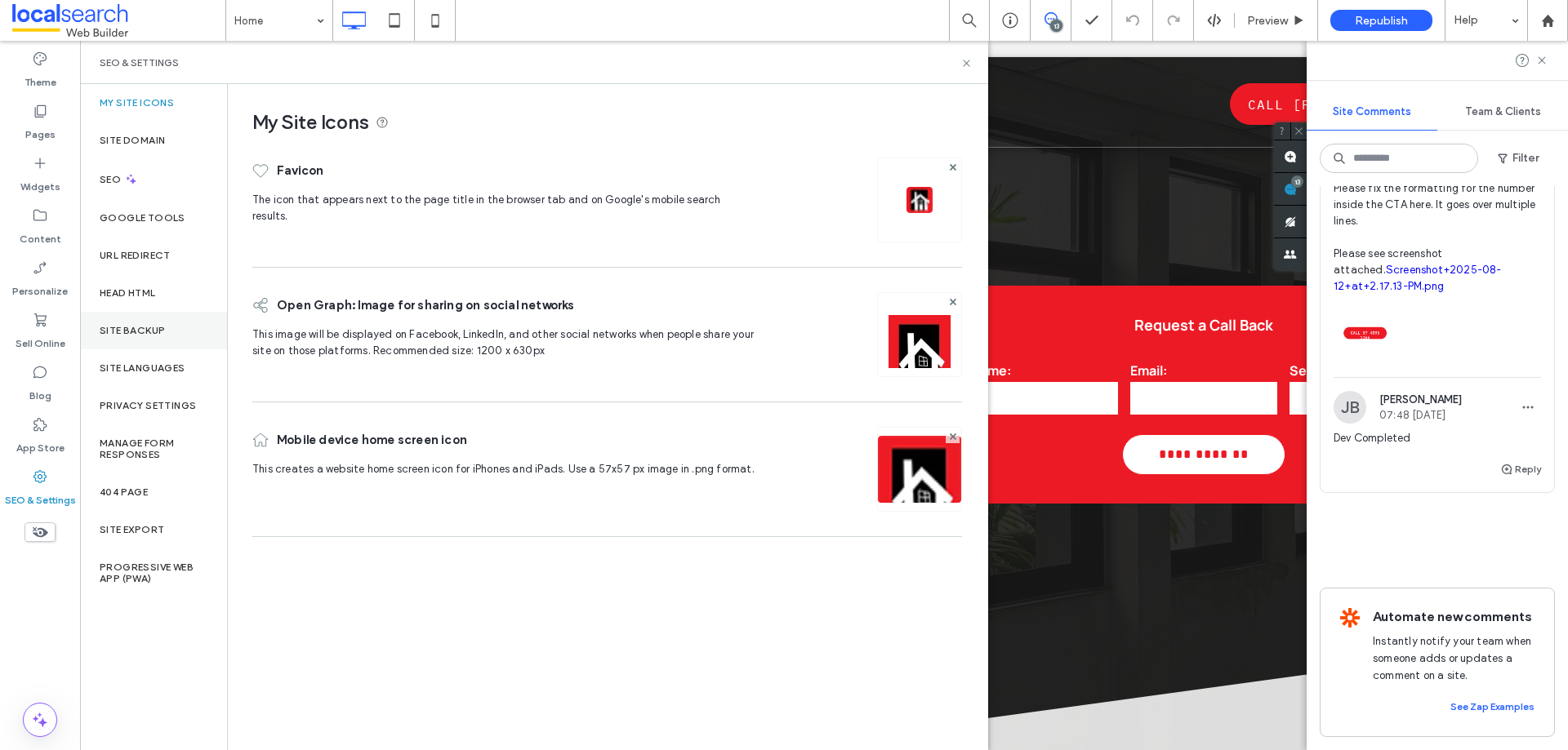
click at [157, 330] on label "Site Backup" at bounding box center [132, 330] width 65 height 11
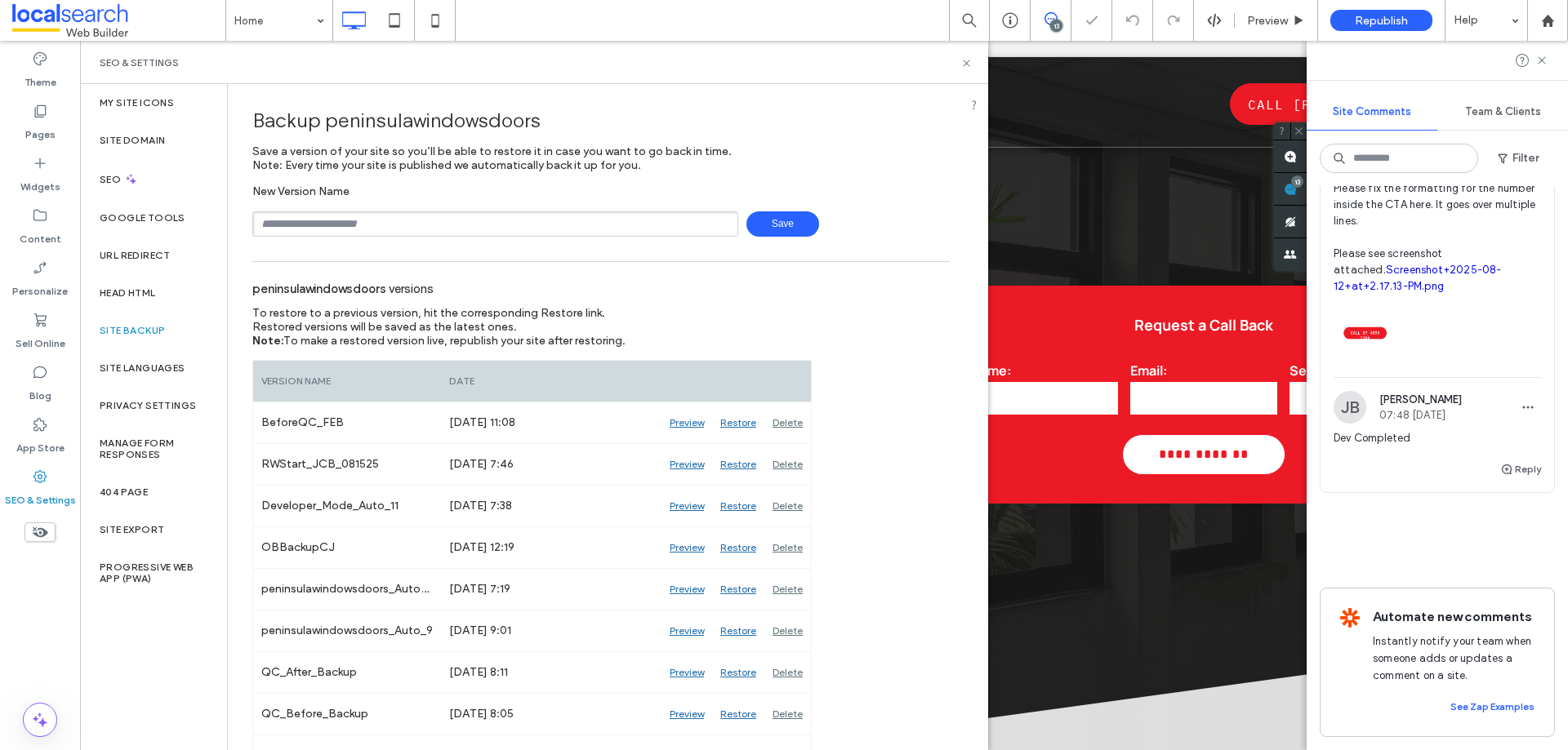
click at [394, 221] on input "text" at bounding box center [495, 223] width 486 height 25
type input "**********"
click at [786, 222] on span "Save" at bounding box center [782, 223] width 73 height 25
